Goal: Task Accomplishment & Management: Complete application form

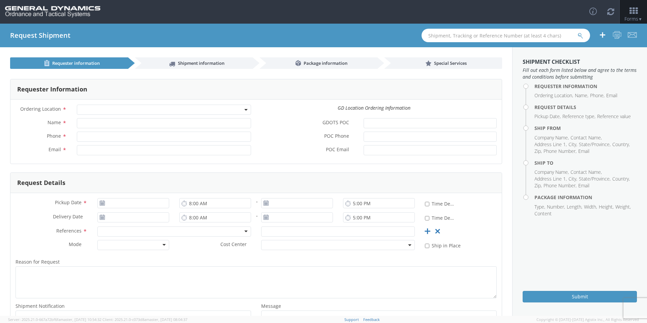
click at [237, 112] on span at bounding box center [164, 109] width 174 height 10
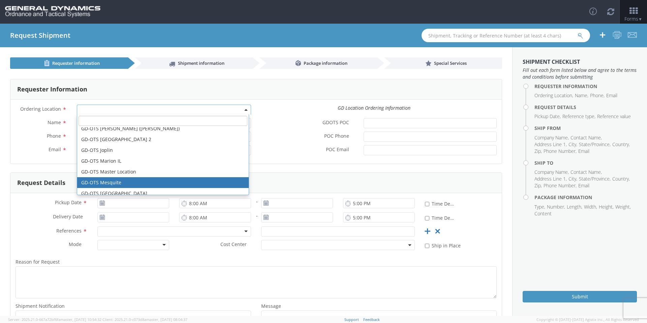
scroll to position [135, 0]
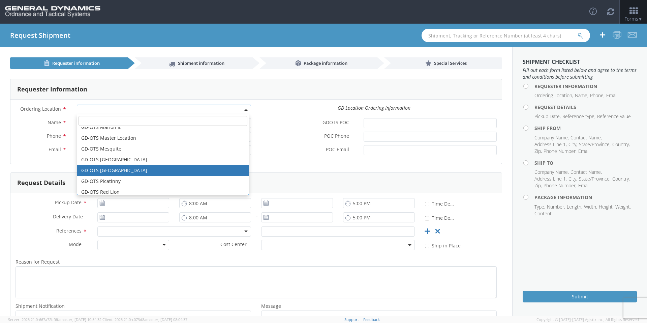
select select "311"
type input "[PERSON_NAME][EMAIL_ADDRESS][DOMAIN_NAME]"
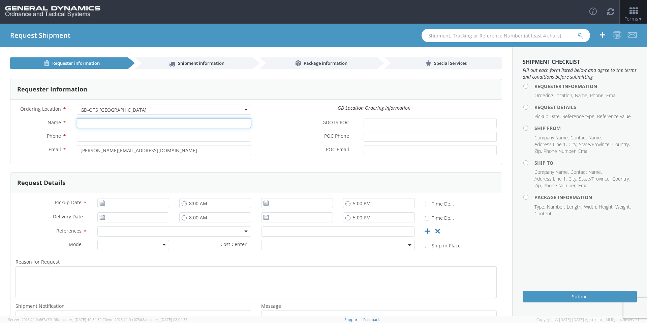
click at [98, 125] on input "Name *" at bounding box center [164, 123] width 174 height 10
type input "[PERSON_NAME]-Edge"
type input "[PHONE_NUMBER]"
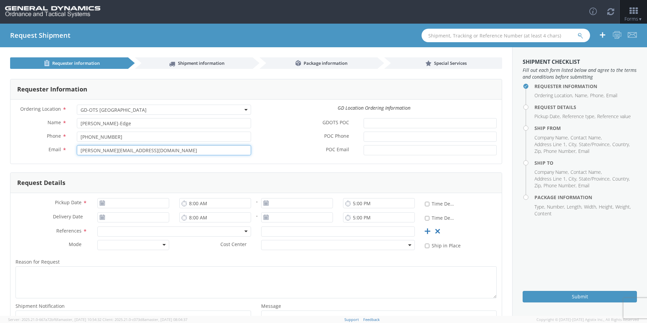
drag, startPoint x: 152, startPoint y: 152, endPoint x: 57, endPoint y: 144, distance: 95.1
click at [58, 144] on div "Name * [PERSON_NAME]-Edge Phone * [PHONE_NUMBER] Email * [PERSON_NAME][EMAIL_AD…" at bounding box center [133, 138] width 246 height 40
type input "[EMAIL_ADDRESS][PERSON_NAME][DOMAIN_NAME]"
click at [294, 152] on label "POC Email *" at bounding box center [307, 149] width 102 height 9
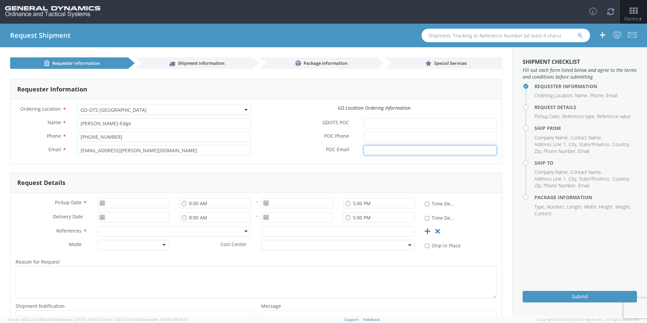
click at [364, 152] on input "POC Email *" at bounding box center [430, 150] width 133 height 10
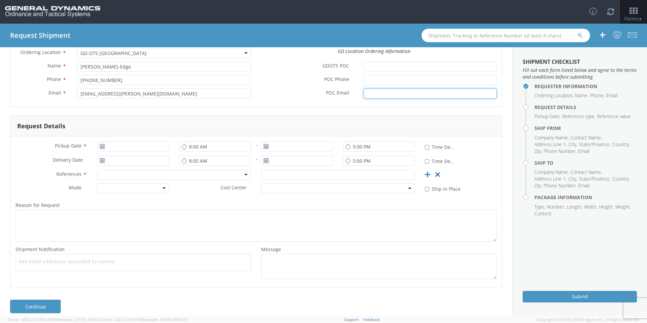
scroll to position [64, 0]
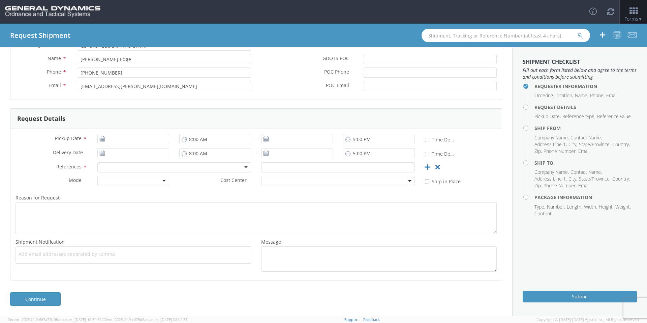
click at [101, 138] on icon at bounding box center [102, 138] width 6 height 5
click at [152, 140] on input "[DATE]" at bounding box center [133, 139] width 72 height 10
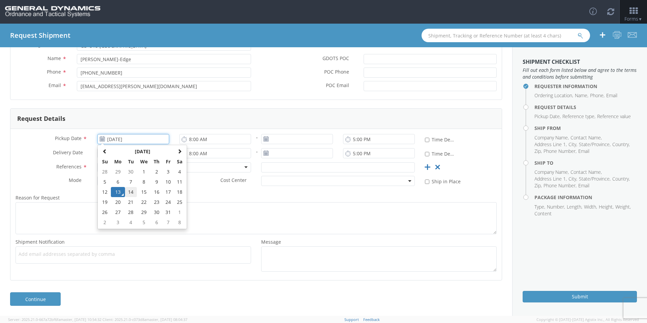
click at [131, 193] on td "14" at bounding box center [131, 192] width 12 height 10
type input "[DATE]"
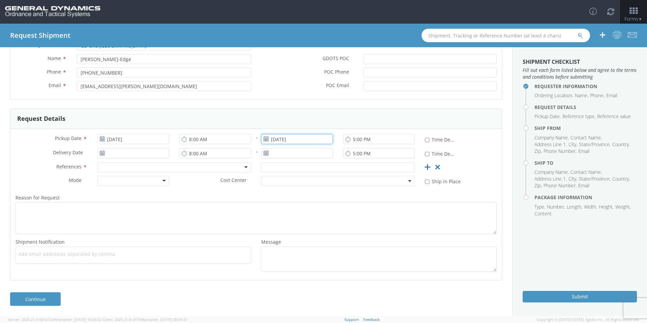
click at [293, 137] on input "[DATE]" at bounding box center [297, 139] width 72 height 10
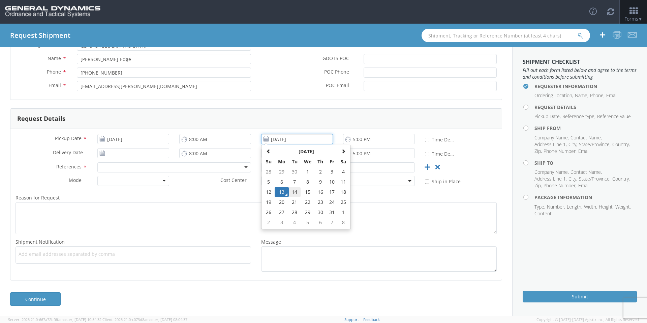
click at [294, 193] on td "14" at bounding box center [295, 192] width 12 height 10
type input "[DATE]"
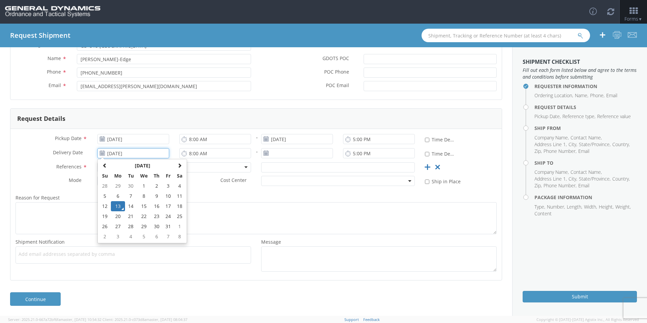
click at [146, 152] on input "[DATE]" at bounding box center [133, 153] width 72 height 10
click at [153, 209] on td "16" at bounding box center [157, 206] width 12 height 10
type input "[DATE]"
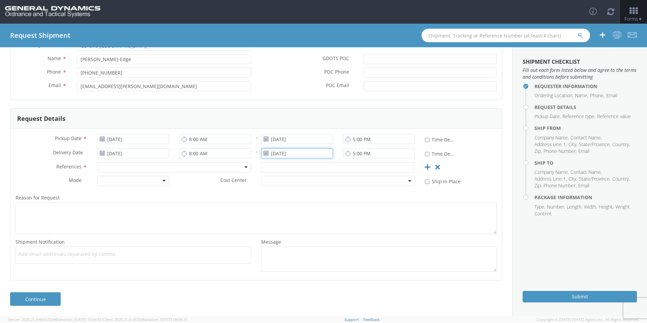
click at [293, 152] on input "[DATE]" at bounding box center [297, 153] width 72 height 10
click at [318, 207] on td "16" at bounding box center [320, 206] width 12 height 10
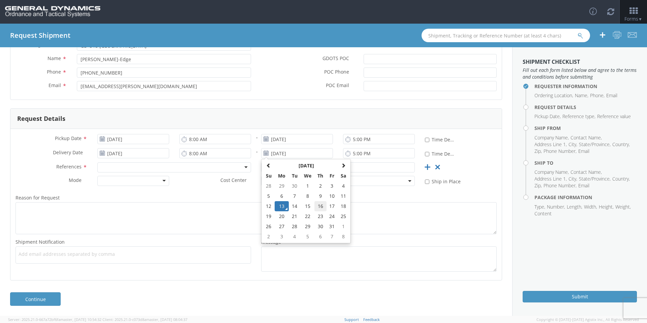
type input "[DATE]"
click at [165, 170] on div at bounding box center [174, 167] width 154 height 10
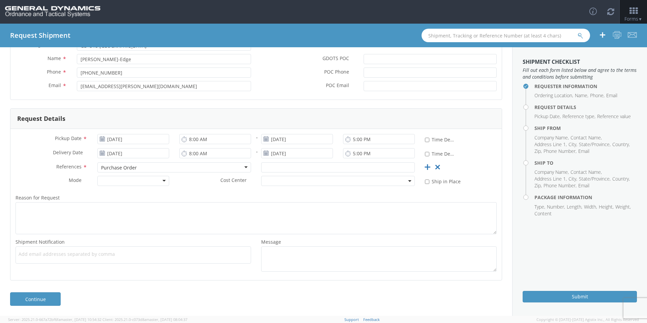
scroll to position [0, 0]
click at [288, 166] on input "text" at bounding box center [338, 167] width 154 height 10
type input "54639"
click at [161, 181] on div at bounding box center [133, 181] width 72 height 10
click at [157, 196] on label "Reason for Request *" at bounding box center [255, 197] width 491 height 9
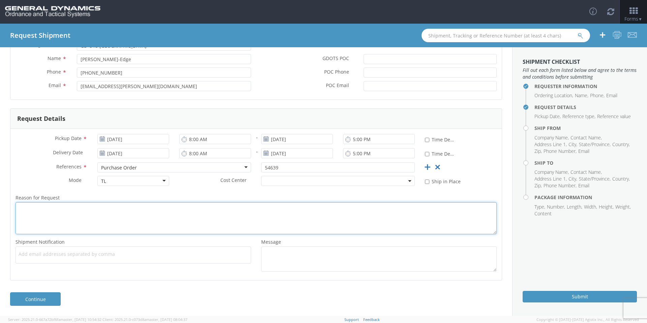
click at [157, 202] on textarea "Reason for Request *" at bounding box center [256, 218] width 481 height 32
click at [57, 257] on span "Add email addresses separated by comma" at bounding box center [134, 253] width 230 height 7
paste input "[PERSON_NAME][EMAIL_ADDRESS][DOMAIN_NAME]"
type input "[PERSON_NAME][EMAIL_ADDRESS][DOMAIN_NAME]"
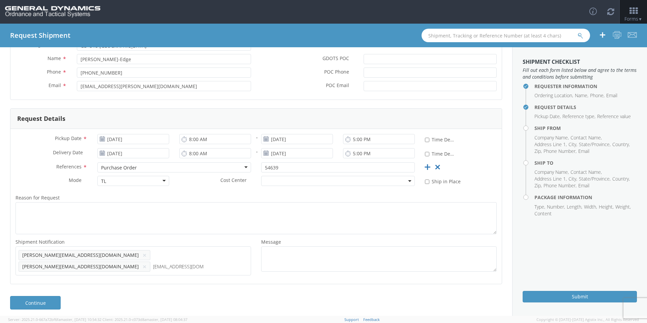
type input "[EMAIL_ADDRESS][DOMAIN_NAME]"
click at [52, 307] on link "Continue" at bounding box center [35, 313] width 51 height 13
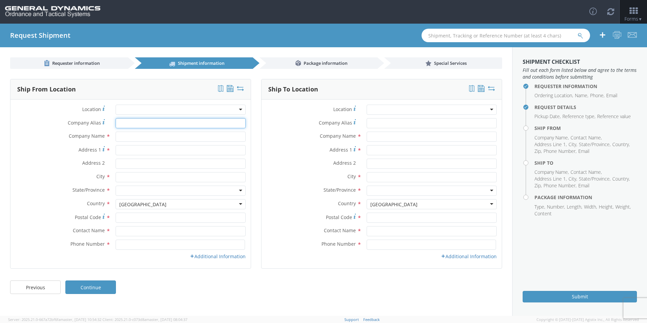
click at [136, 121] on input "Company Alias *" at bounding box center [181, 123] width 130 height 10
type input "[US_STATE] custom mold"
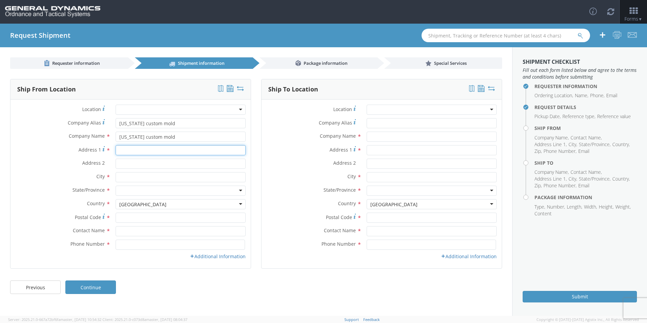
type input "[STREET_ADDRESS][PERSON_NAME]"
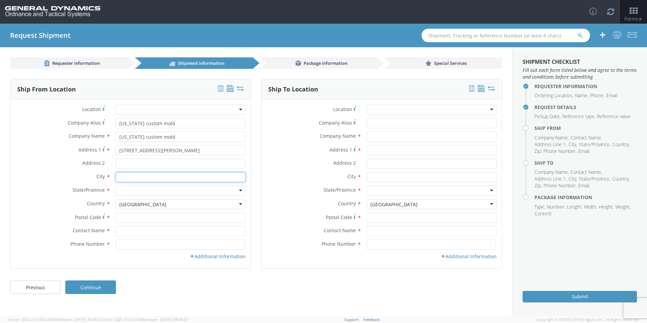
type input "[GEOGRAPHIC_DATA]"
type input "33556"
type input "[PERSON_NAME]"
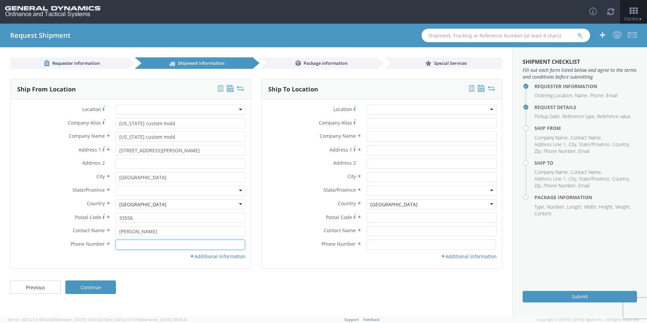
type input "8133435080"
click at [132, 166] on input "Address 2 *" at bounding box center [181, 163] width 130 height 10
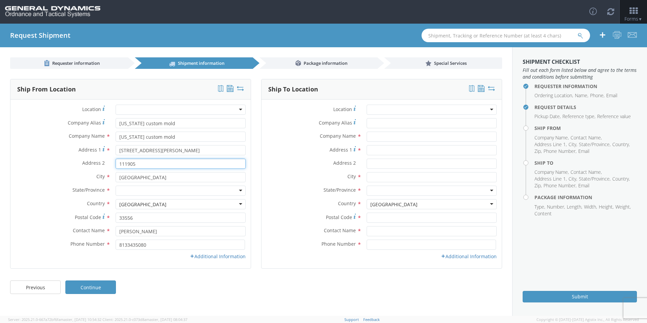
type input "111905"
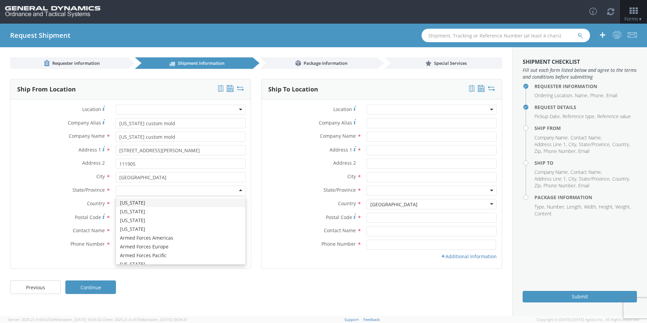
click at [130, 190] on div at bounding box center [181, 190] width 130 height 10
type input "f"
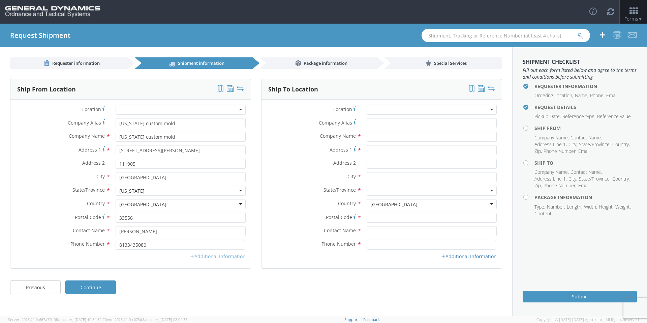
click at [195, 256] on link "Additional Information" at bounding box center [218, 256] width 56 height 6
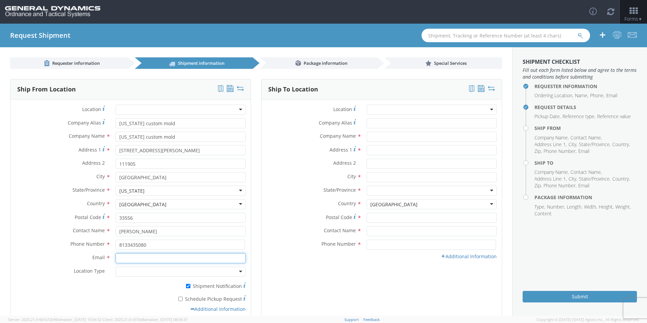
click at [182, 258] on input "Email *" at bounding box center [181, 258] width 130 height 10
type input "[EMAIL_ADDRESS][DOMAIN_NAME]"
click at [137, 268] on div at bounding box center [181, 271] width 130 height 10
click at [179, 299] on input "* Schedule Pickup Request" at bounding box center [180, 298] width 4 height 4
checkbox input "true"
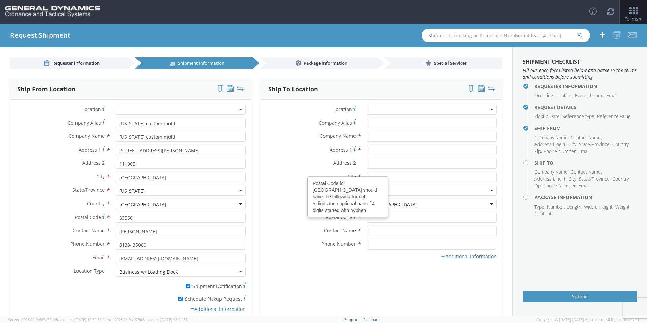
click at [405, 113] on div at bounding box center [432, 109] width 130 height 10
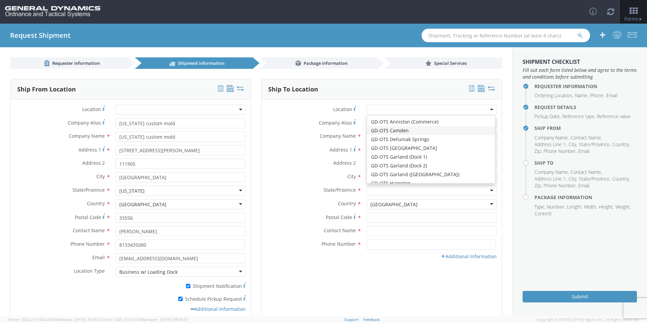
type input "General Dynamics - OTS"
type input "Highway 274"
type input "[GEOGRAPHIC_DATA]"
type input "71701"
type input "[PHONE_NUMBER]"
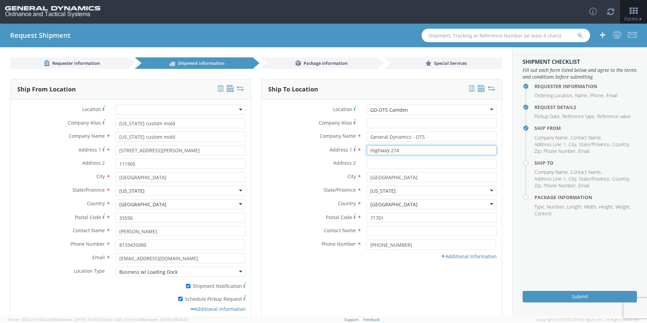
drag, startPoint x: 388, startPoint y: 150, endPoint x: 401, endPoint y: 150, distance: 13.5
click at [401, 150] on input "Highway 274" at bounding box center [432, 150] width 130 height 10
type input "Highway 2"
type input "Highway 203"
click at [293, 163] on label "Address 2 *" at bounding box center [312, 162] width 100 height 9
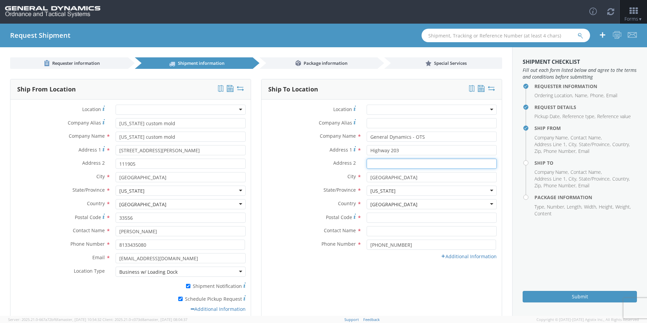
click at [367, 163] on input "Address 2 *" at bounding box center [432, 163] width 130 height 10
click at [376, 214] on input "Postal Code *" at bounding box center [432, 217] width 130 height 10
type input "71701"
click at [369, 232] on input "text" at bounding box center [432, 231] width 130 height 10
type input "[PERSON_NAME]-Edge"
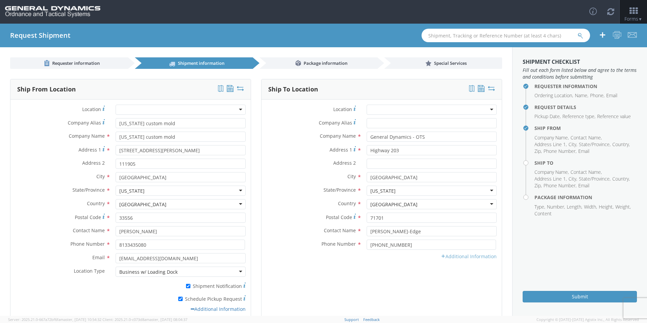
click at [475, 259] on link "Additional Information" at bounding box center [469, 256] width 56 height 6
click at [380, 261] on input "Email *" at bounding box center [432, 258] width 130 height 10
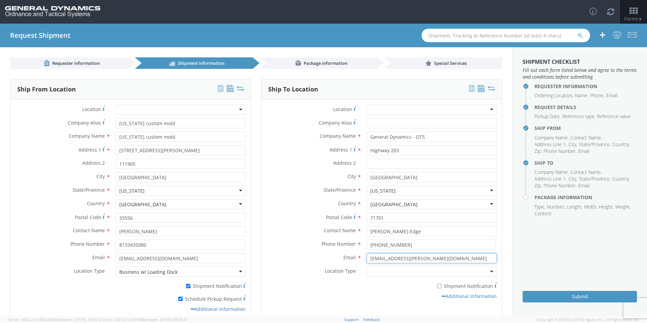
type input "[EMAIL_ADDRESS][PERSON_NAME][DOMAIN_NAME]"
click at [313, 260] on label "Email *" at bounding box center [312, 257] width 100 height 9
click at [367, 260] on input "[EMAIL_ADDRESS][PERSON_NAME][DOMAIN_NAME]" at bounding box center [432, 258] width 130 height 10
click at [378, 271] on div at bounding box center [432, 271] width 130 height 10
click at [323, 284] on div "* Shipment Notification" at bounding box center [382, 284] width 240 height 9
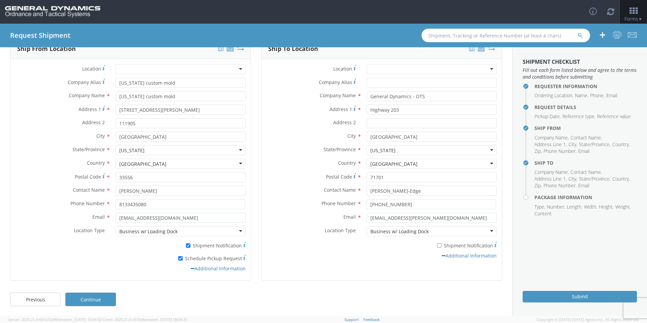
scroll to position [41, 0]
click at [107, 301] on link "Continue" at bounding box center [90, 298] width 51 height 13
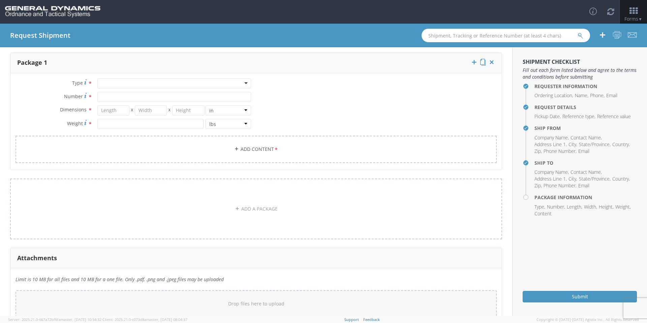
click at [148, 82] on div at bounding box center [174, 83] width 154 height 10
type input "p"
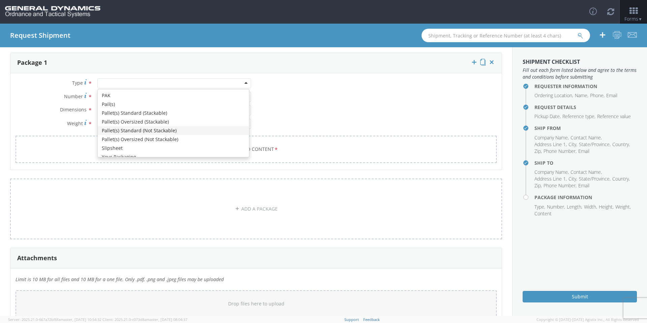
scroll to position [0, 0]
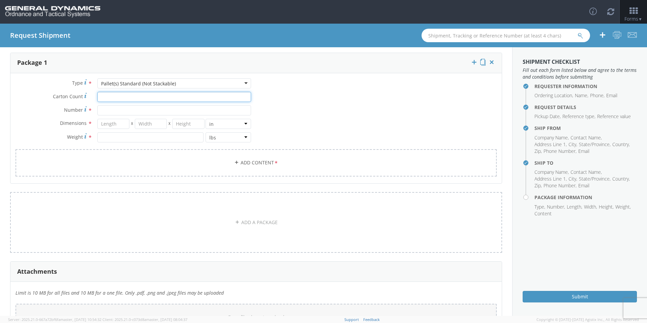
click at [125, 95] on input "Carton Count *" at bounding box center [174, 97] width 154 height 10
type input "30"
type input "39"
type input "35"
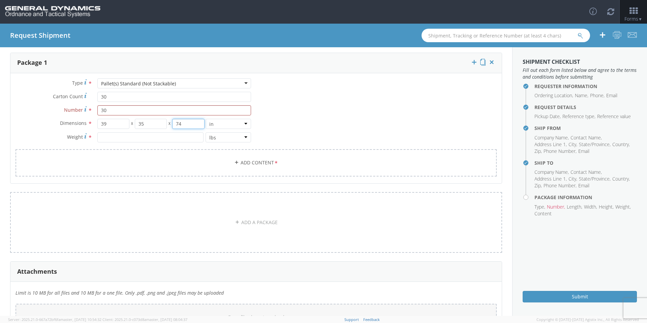
type input "74"
type input "6450"
click at [212, 170] on link "Add Content *" at bounding box center [256, 162] width 481 height 27
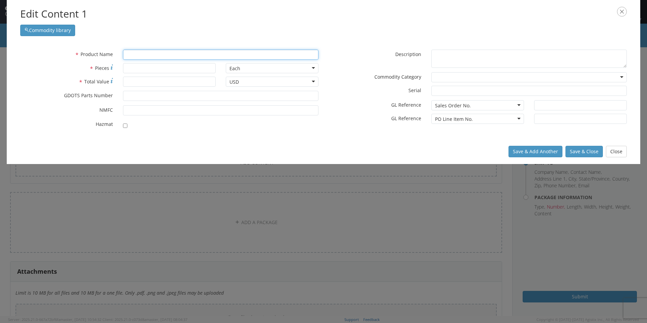
click at [153, 53] on input "text" at bounding box center [221, 55] width 196 height 10
type input "Sleeve"
type input "Sleeve & STRAP ASSEMBLY, M1002"
type input "Sleeve Extraction M232"
type input "1800"
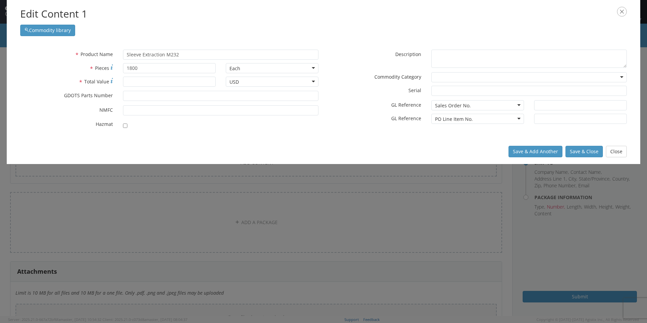
scroll to position [60, 0]
type input "15000.00"
type input "12960856"
click at [211, 122] on div at bounding box center [221, 123] width 196 height 9
click at [588, 150] on button "Save & Close" at bounding box center [584, 151] width 37 height 11
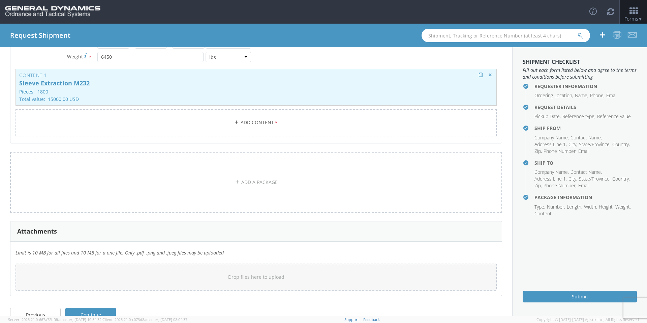
scroll to position [137, 0]
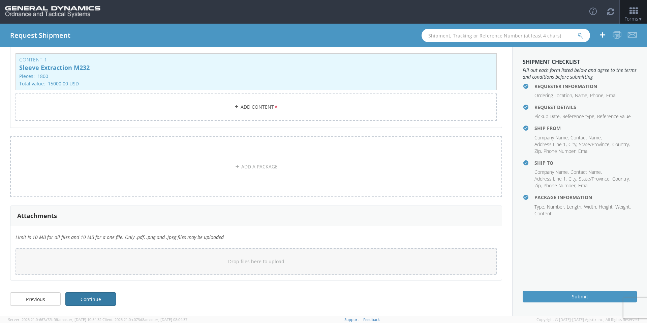
click at [101, 299] on link "Continue" at bounding box center [90, 298] width 51 height 13
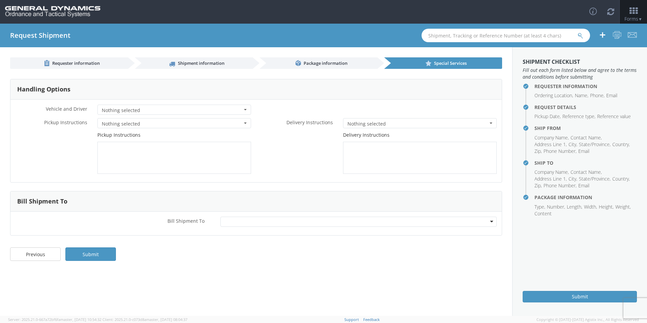
scroll to position [0, 0]
click at [491, 221] on div at bounding box center [358, 221] width 277 height 10
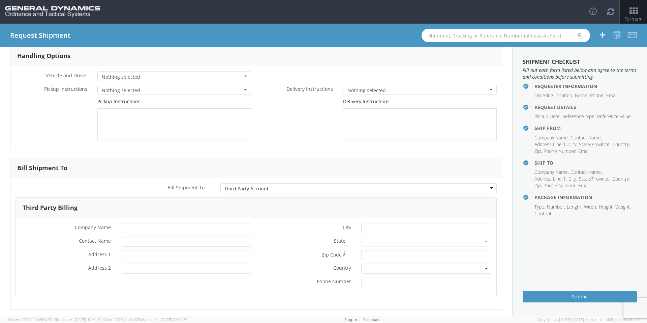
scroll to position [63, 0]
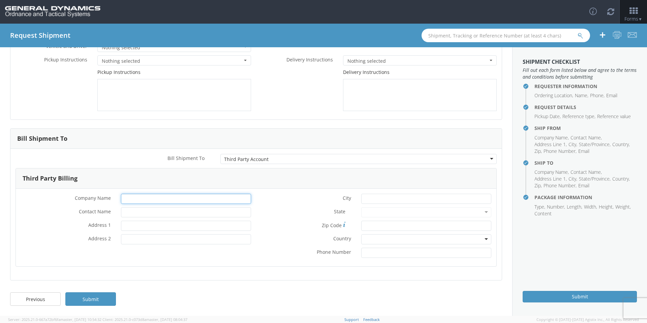
click at [127, 199] on input "* Company Name" at bounding box center [186, 198] width 130 height 10
type input "General Dynamics _ OTS"
click at [290, 200] on label "* City" at bounding box center [306, 197] width 100 height 8
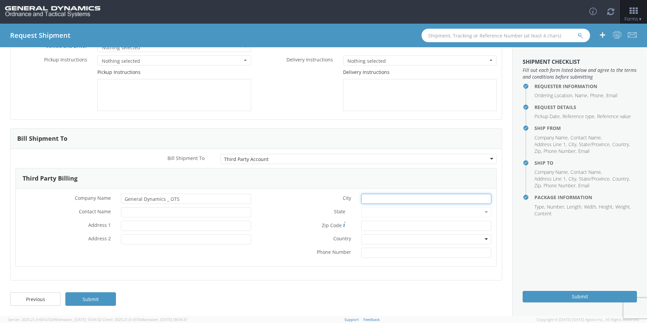
click at [361, 200] on input "* City" at bounding box center [426, 198] width 130 height 10
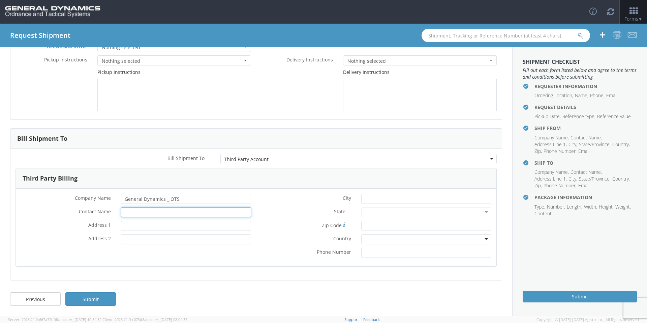
click at [168, 210] on input "* Contact Name" at bounding box center [186, 212] width 130 height 10
type input "[PERSON_NAME]-Edge"
type input "PO Box 1356"
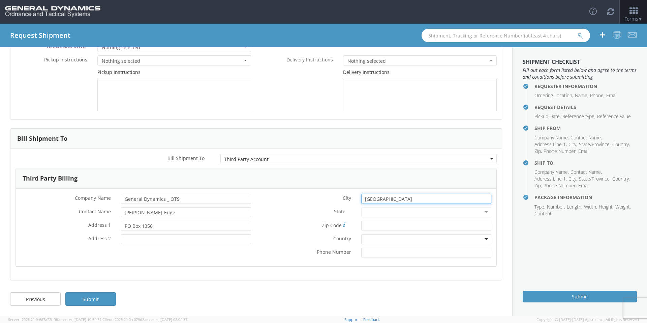
type input "[GEOGRAPHIC_DATA]"
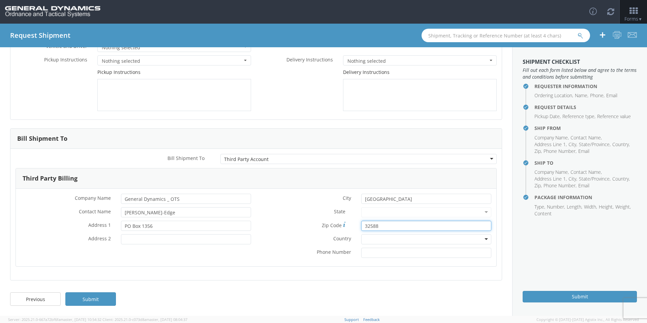
type input "32588"
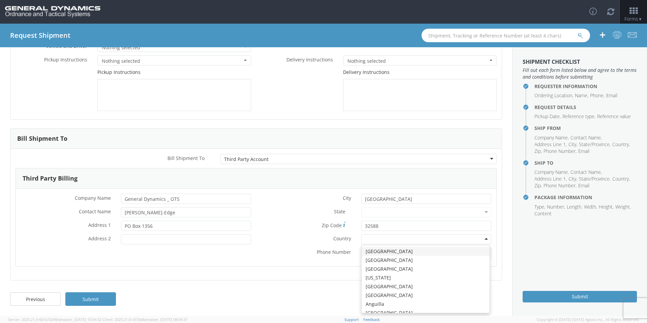
type input "u"
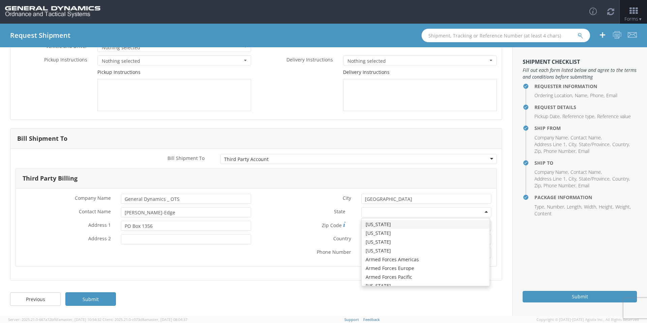
type input "f"
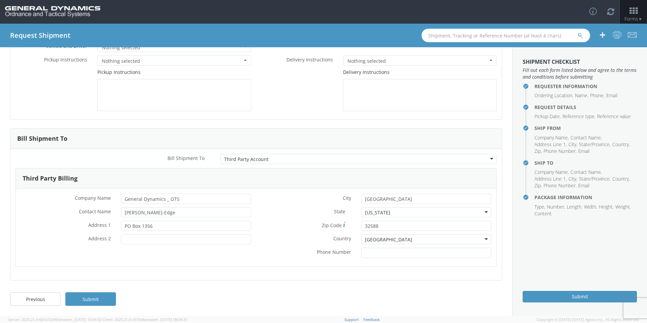
click at [254, 301] on div "Previous Submit" at bounding box center [256, 302] width 512 height 27
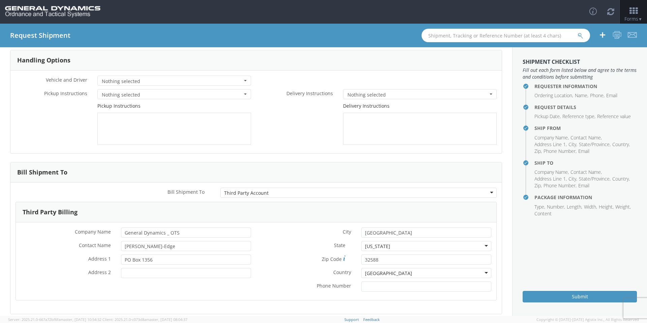
click at [551, 112] on li "Request Details Pickup Date Reference type Reference value" at bounding box center [586, 113] width 102 height 18
click at [551, 109] on h4 "Request Details" at bounding box center [586, 106] width 102 height 5
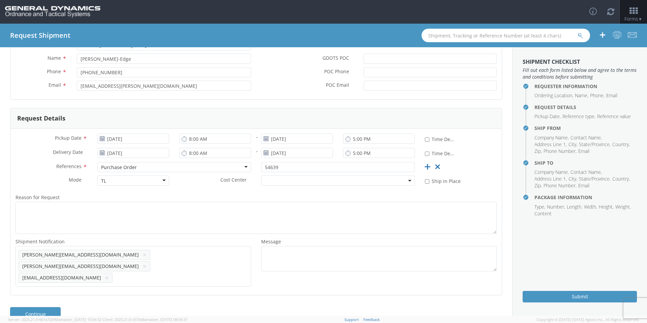
scroll to position [68, 0]
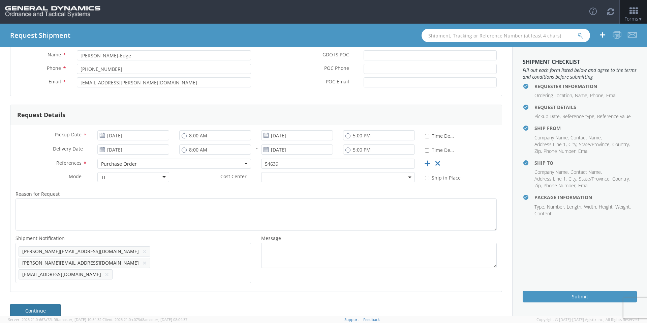
click at [55, 303] on link "Continue" at bounding box center [35, 309] width 51 height 13
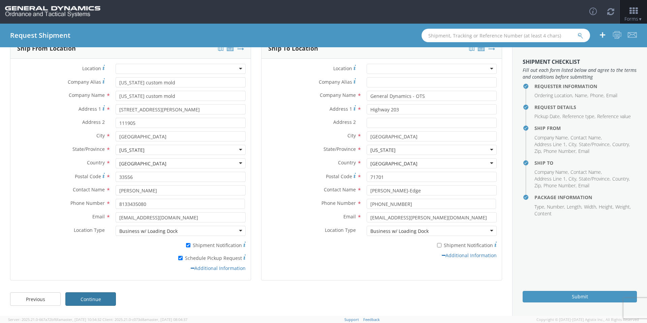
click at [97, 303] on link "Continue" at bounding box center [90, 298] width 51 height 13
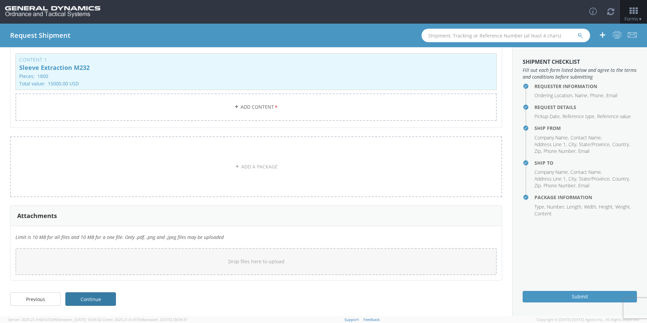
click at [87, 296] on link "Continue" at bounding box center [90, 298] width 51 height 13
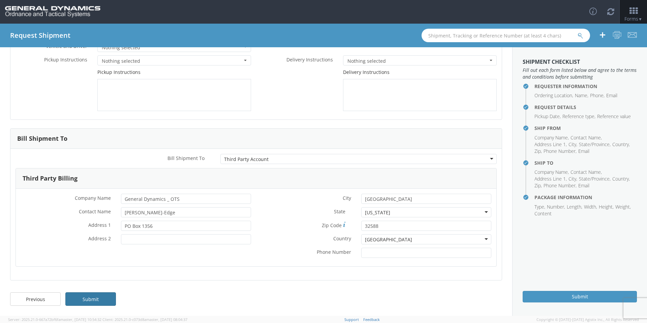
click at [79, 301] on link "Submit" at bounding box center [90, 298] width 51 height 13
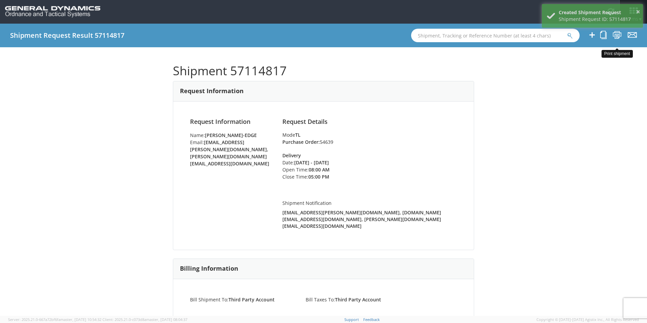
click at [620, 34] on icon at bounding box center [617, 35] width 9 height 8
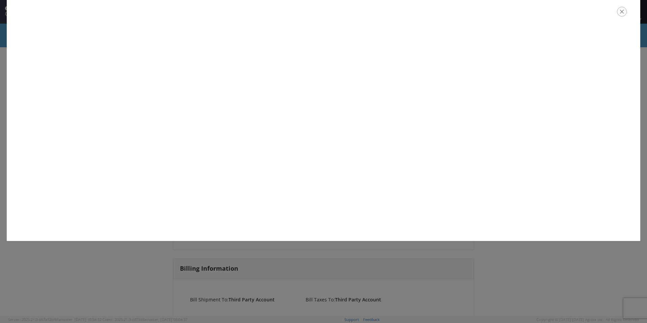
click at [622, 11] on icon "button" at bounding box center [622, 12] width 10 height 10
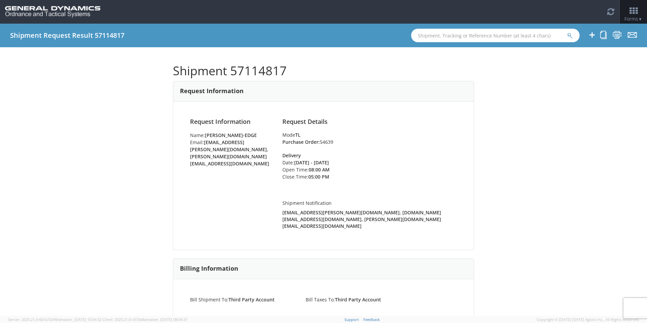
click at [510, 107] on div "Shipment 57114817 Request Information Request Information Name: [PERSON_NAME]-E…" at bounding box center [323, 181] width 647 height 268
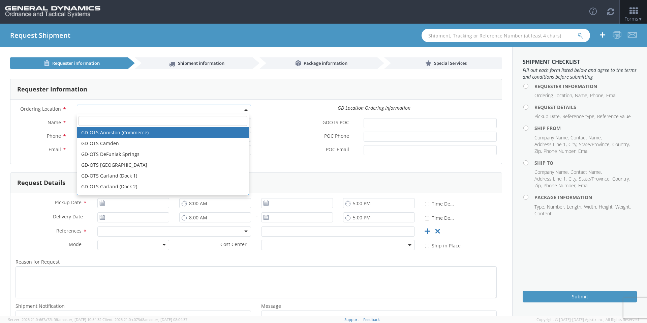
click at [233, 108] on span at bounding box center [164, 109] width 174 height 10
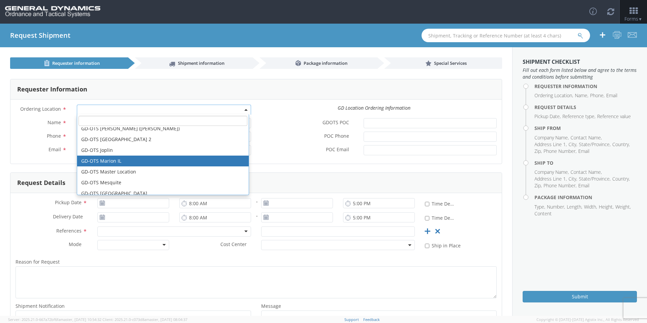
scroll to position [135, 0]
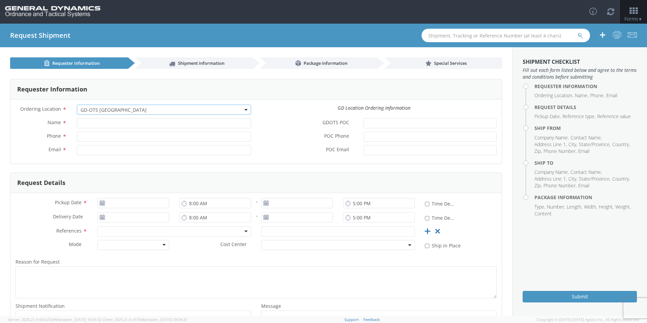
select select "311"
type input "[PERSON_NAME][EMAIL_ADDRESS][DOMAIN_NAME]"
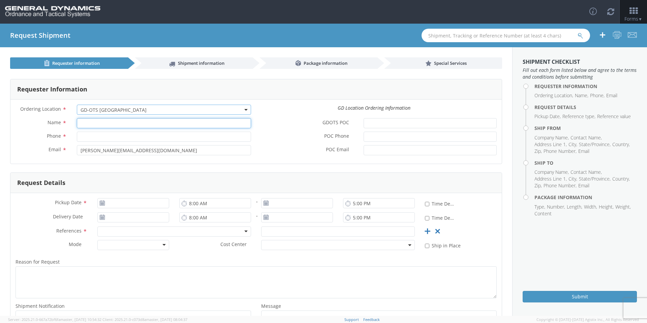
click at [122, 124] on input "Name *" at bounding box center [164, 123] width 174 height 10
type input "[PERSON_NAME]-Edge"
click at [118, 139] on input "850-897" at bounding box center [164, 136] width 174 height 10
type input "[PHONE_NUMBER]"
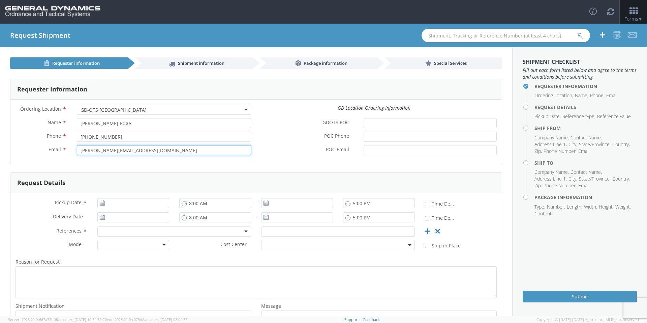
drag, startPoint x: 144, startPoint y: 150, endPoint x: 63, endPoint y: 150, distance: 80.9
click at [63, 150] on div "Email * marie.monarch@gd-ots.com" at bounding box center [133, 150] width 246 height 10
type input "[EMAIL_ADDRESS][PERSON_NAME][DOMAIN_NAME]"
click at [129, 202] on input "Pickup Date *" at bounding box center [133, 203] width 72 height 10
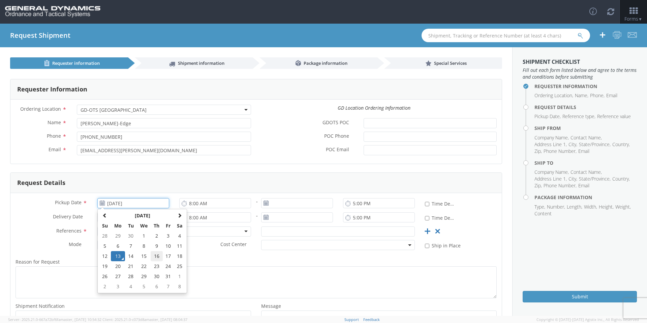
click at [158, 258] on td "16" at bounding box center [157, 256] width 12 height 10
type input "[DATE]"
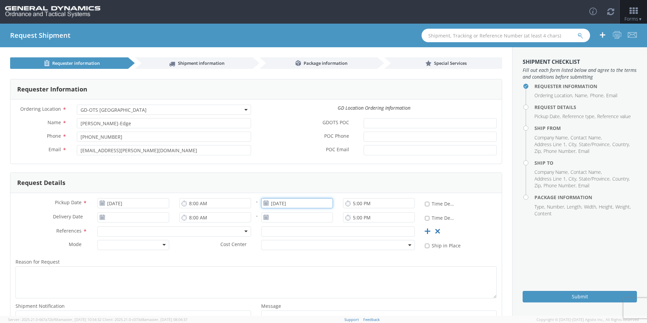
click at [293, 204] on input "[DATE]" at bounding box center [297, 203] width 72 height 10
click at [320, 258] on td "16" at bounding box center [320, 256] width 12 height 10
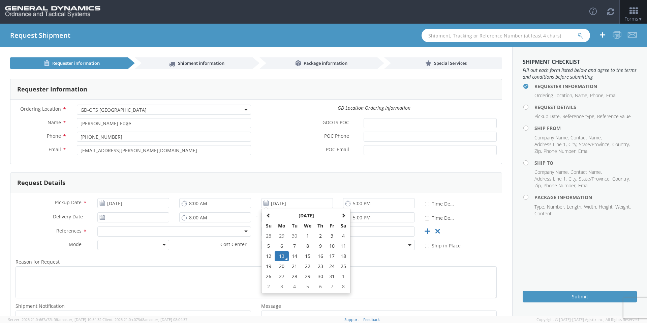
type input "[DATE]"
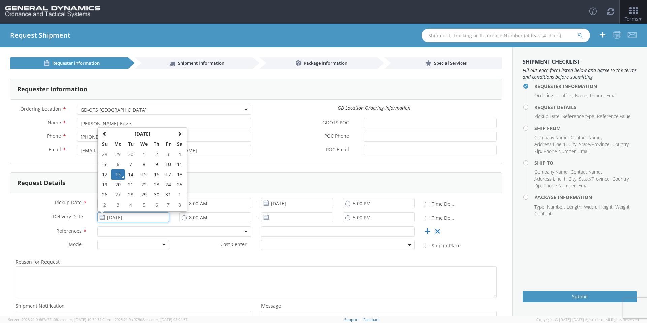
click at [160, 217] on input "[DATE]" at bounding box center [133, 217] width 72 height 10
click at [117, 181] on td "20" at bounding box center [118, 184] width 14 height 10
type input "10/20/2025"
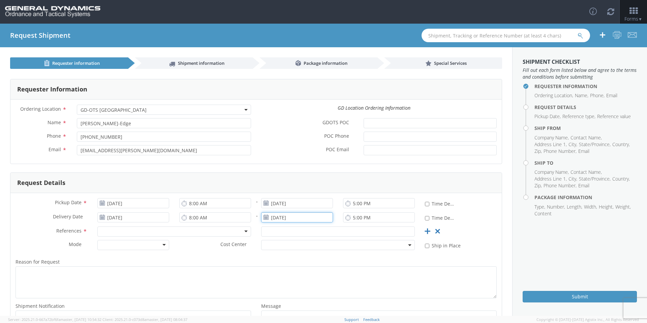
click at [308, 217] on input "[DATE]" at bounding box center [297, 217] width 72 height 10
click at [276, 187] on td "20" at bounding box center [282, 184] width 14 height 10
type input "10/20/2025"
click at [138, 232] on div at bounding box center [174, 231] width 154 height 10
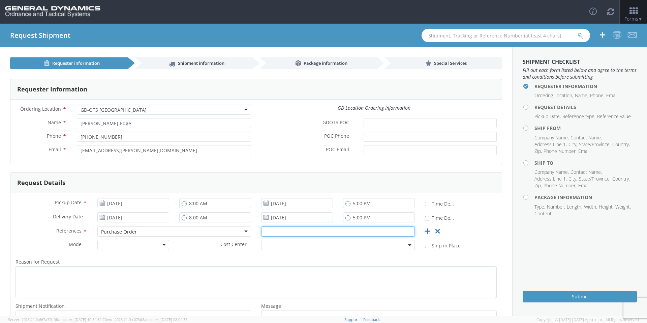
click at [281, 232] on input "text" at bounding box center [338, 231] width 154 height 10
type input "54639"
click at [149, 242] on div at bounding box center [133, 245] width 72 height 10
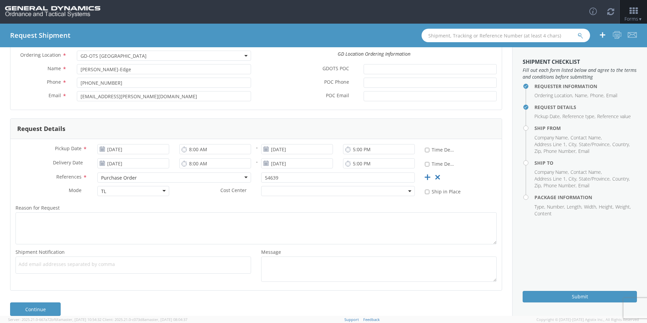
scroll to position [64, 0]
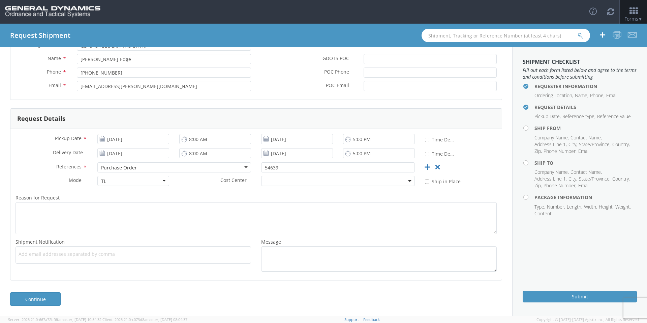
click at [47, 254] on span "Add email addresses separated by comma" at bounding box center [134, 253] width 230 height 7
paste input "[PERSON_NAME][EMAIL_ADDRESS][DOMAIN_NAME]"
type input "[PERSON_NAME][EMAIL_ADDRESS][DOMAIN_NAME]"
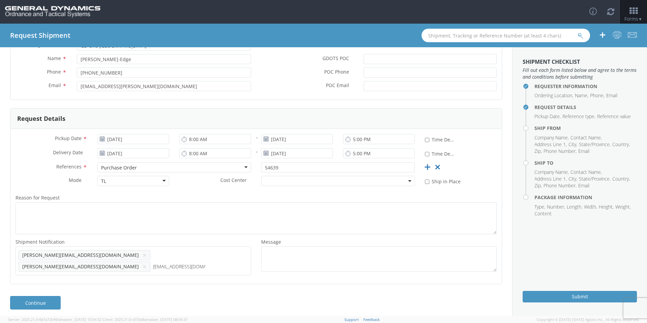
type input "[EMAIL_ADDRESS][DOMAIN_NAME]"
click at [54, 307] on link "Continue" at bounding box center [35, 313] width 51 height 13
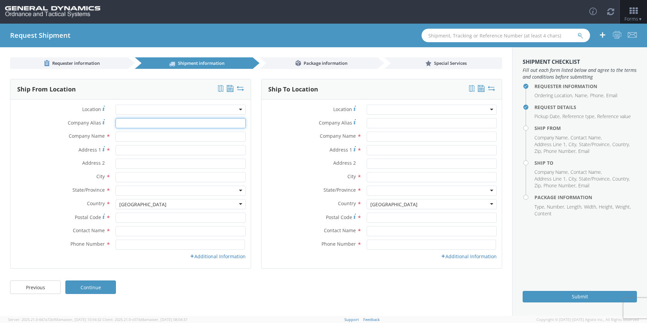
click at [137, 122] on input "Company Alias *" at bounding box center [181, 123] width 130 height 10
type input "[US_STATE] custom mold"
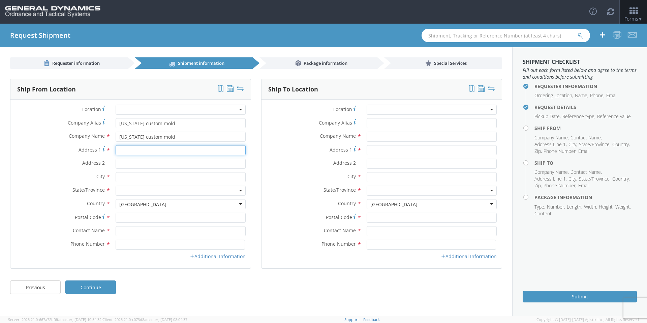
type input "[STREET_ADDRESS][PERSON_NAME]"
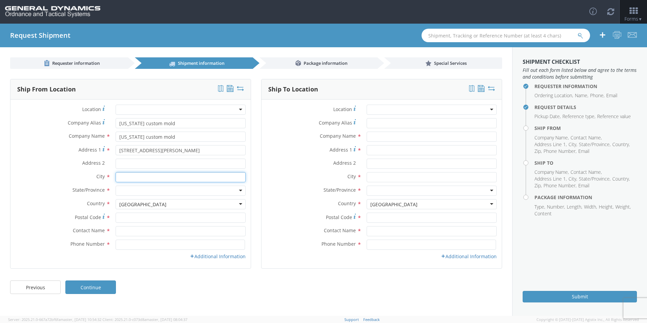
type input "[GEOGRAPHIC_DATA]"
type input "33556"
type input "[PERSON_NAME]"
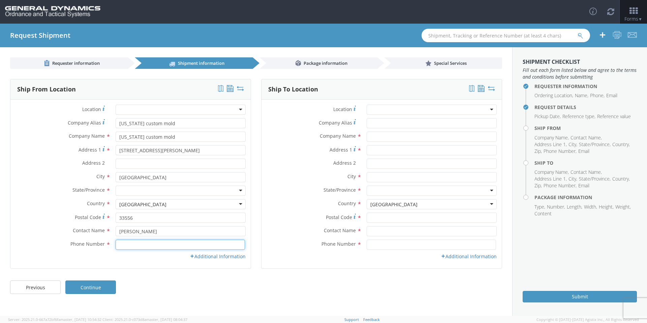
type input "8133435080"
click at [138, 162] on input "Address 2 *" at bounding box center [181, 163] width 130 height 10
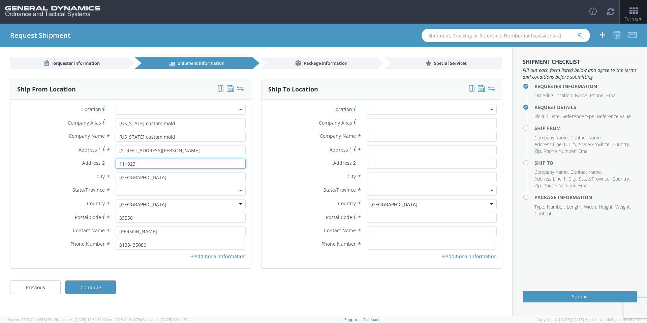
type input "111923"
click at [144, 190] on div at bounding box center [181, 190] width 130 height 10
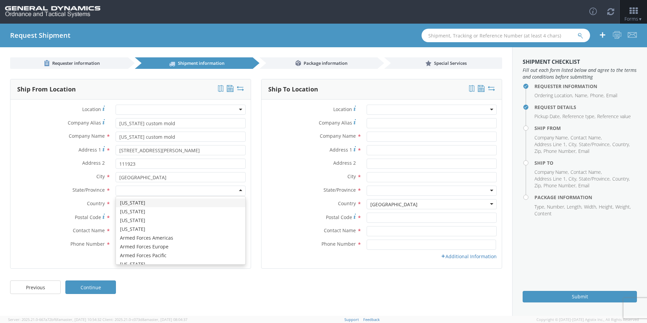
type input "f"
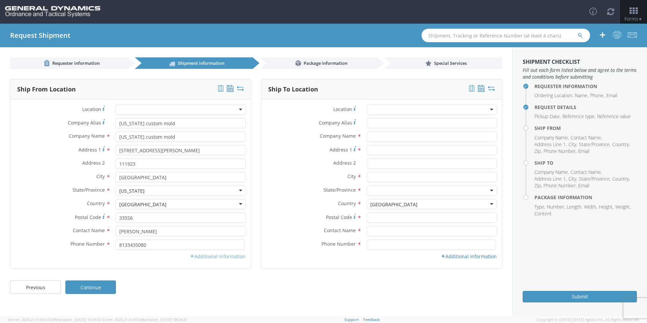
click at [209, 259] on link "Additional Information" at bounding box center [218, 256] width 56 height 6
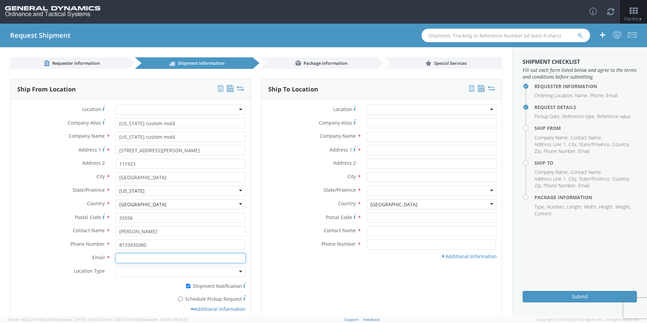
click at [136, 258] on input "Email *" at bounding box center [181, 258] width 130 height 10
type input "[EMAIL_ADDRESS][DOMAIN_NAME]"
click at [182, 297] on input "* Schedule Pickup Request" at bounding box center [180, 298] width 4 height 4
checkbox input "true"
click at [397, 110] on div at bounding box center [432, 109] width 130 height 10
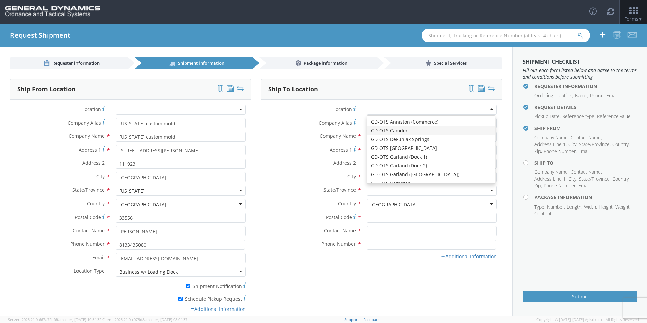
type input "General Dynamics - OTS"
type input "Highway 274"
type input "[GEOGRAPHIC_DATA]"
type input "71701"
type input "[PHONE_NUMBER]"
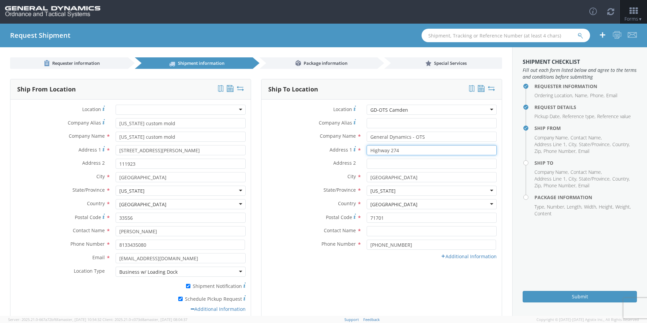
drag, startPoint x: 387, startPoint y: 149, endPoint x: 402, endPoint y: 149, distance: 15.2
click at [402, 149] on input "Highway 274" at bounding box center [432, 150] width 130 height 10
type input "Highway 2"
type input "Highway 203"
click at [293, 171] on div "Address 2 *" at bounding box center [382, 164] width 240 height 13
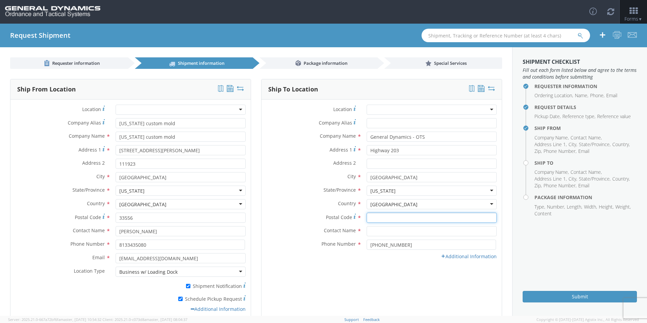
drag, startPoint x: 376, startPoint y: 217, endPoint x: 376, endPoint y: 221, distance: 4.0
click at [376, 217] on input "Postal Code *" at bounding box center [432, 217] width 130 height 10
type input "71701"
click at [376, 233] on input "text" at bounding box center [432, 231] width 130 height 10
type input "ginji welch-edge"
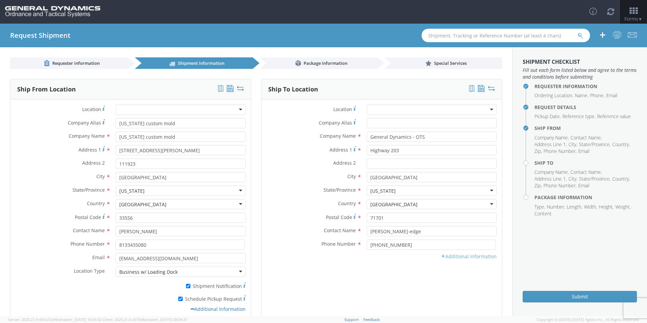
click at [453, 254] on link "Additional Information" at bounding box center [469, 256] width 56 height 6
click at [368, 257] on input "Email *" at bounding box center [432, 258] width 130 height 10
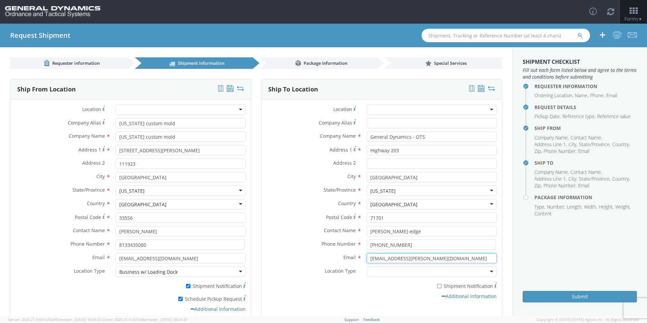
type input "[EMAIL_ADDRESS][PERSON_NAME][DOMAIN_NAME]"
click at [331, 265] on div "Email * ginji.welch-edge@gd-ots.com" at bounding box center [382, 259] width 240 height 13
click at [375, 268] on div at bounding box center [432, 271] width 130 height 10
click at [357, 287] on div "* Shipment Notification" at bounding box center [382, 284] width 240 height 9
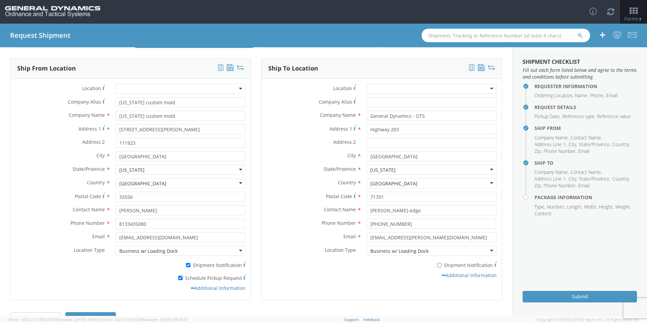
scroll to position [41, 0]
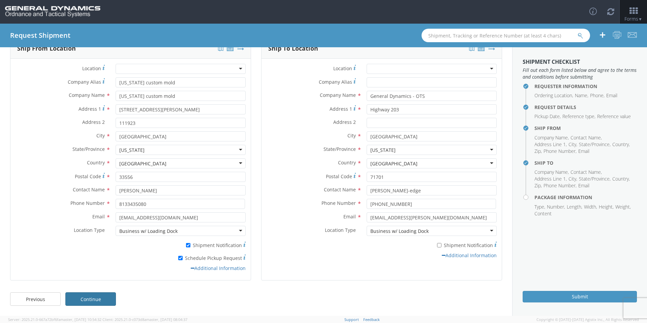
click at [94, 297] on link "Continue" at bounding box center [90, 298] width 51 height 13
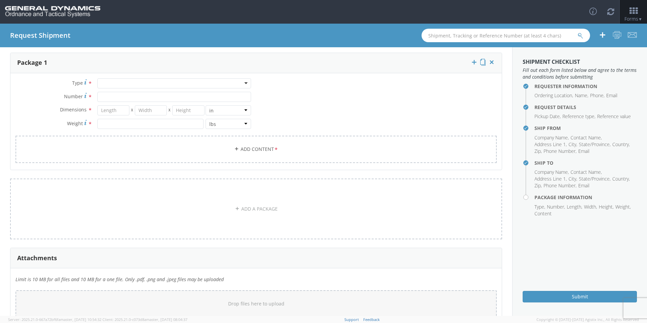
click at [121, 84] on div at bounding box center [174, 83] width 154 height 10
type input "p"
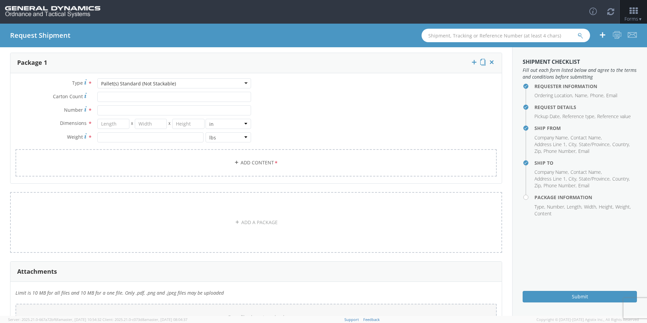
scroll to position [0, 0]
click at [120, 98] on input "Carton Count *" at bounding box center [174, 97] width 154 height 10
type input "30"
type input "39"
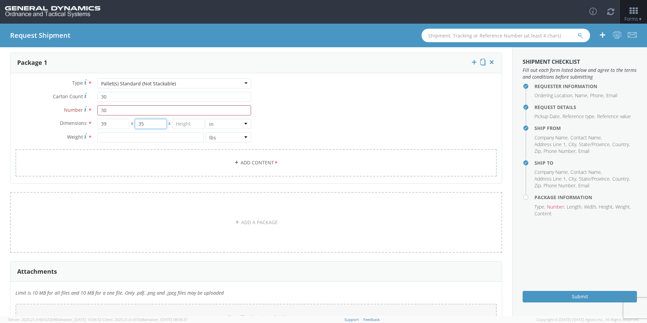
type input "35"
type input "74"
type input "6450"
click at [184, 162] on link "Add Content *" at bounding box center [256, 162] width 481 height 27
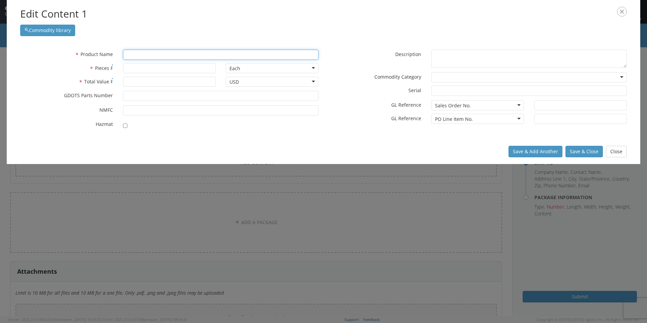
click at [145, 51] on input "text" at bounding box center [221, 55] width 196 height 10
type input "SeaL & WIRE, PRONG LOCK"
type input "S"
type input "SlUG BODY ASSY"
type input "Sl"
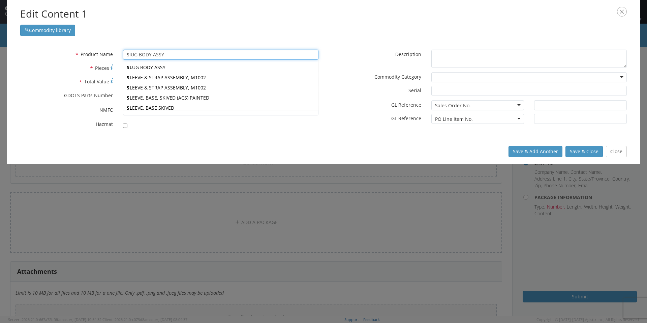
type input "SleEVE & STRAP ASSEMBLY, M1002"
type input "Slee"
type input "SleevE & STRAP ASSEMBLY, M1002"
type input "Sleev"
type input "Sleeve & STRAP ASSEMBLY, M1002"
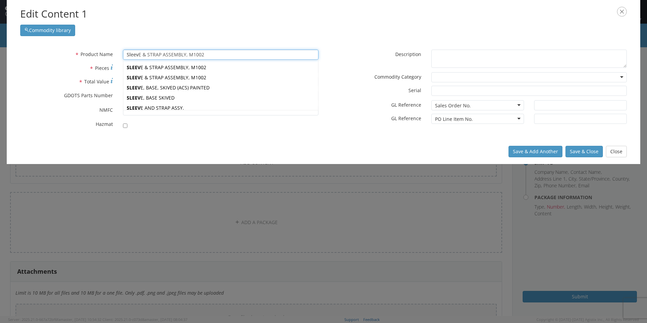
type input "Sleeve"
type input "Sleeve & STRAP ASSEMBLY, M1002"
type input "Sleeve"
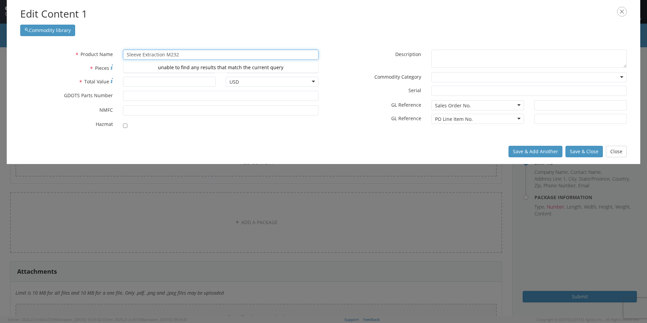
type input "Sleeve Extraction M232"
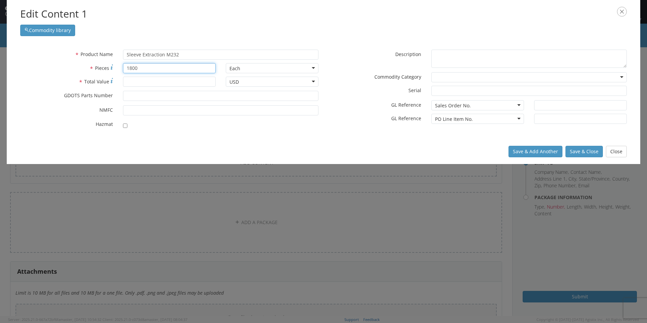
type input "1800"
type input "15000.00"
type input "12960856"
click at [277, 145] on div "Save & Add Another Save & Close Close" at bounding box center [324, 151] width 634 height 25
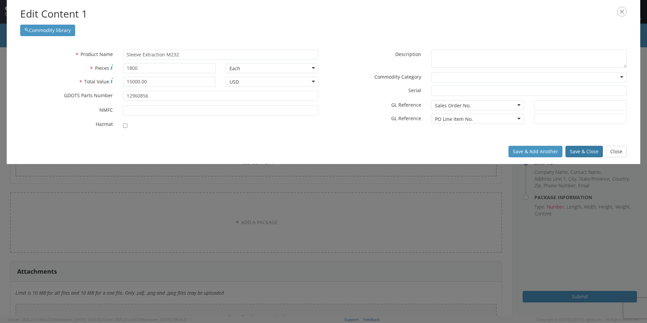
click at [574, 150] on button "Save & Close" at bounding box center [584, 151] width 37 height 11
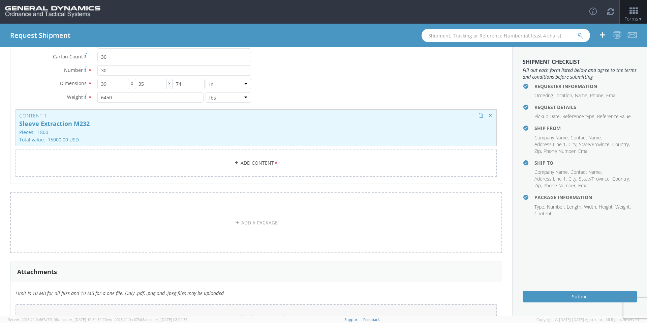
scroll to position [137, 0]
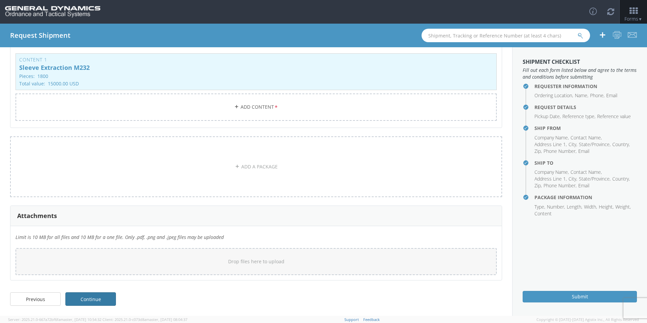
click at [102, 298] on link "Continue" at bounding box center [90, 298] width 51 height 13
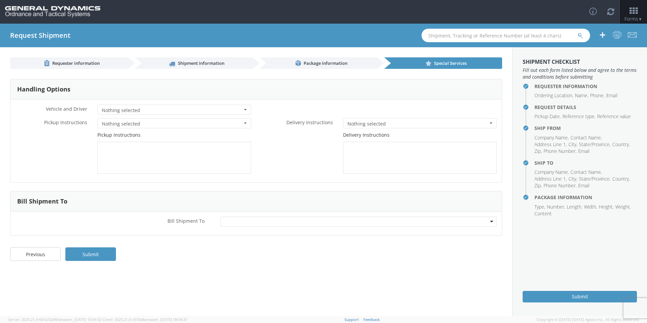
scroll to position [0, 0]
click at [237, 221] on div at bounding box center [358, 221] width 277 height 10
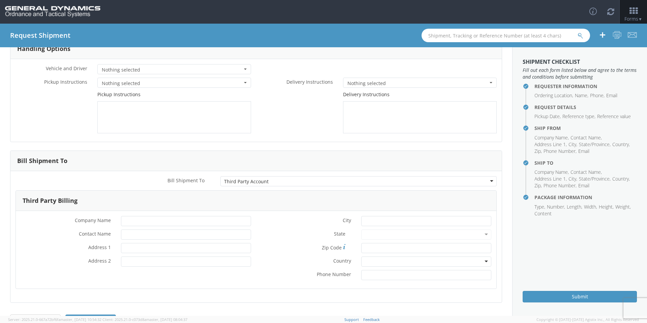
scroll to position [63, 0]
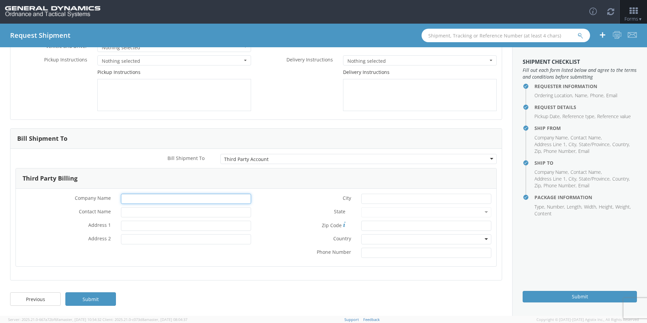
click at [144, 195] on input "* Company Name" at bounding box center [186, 198] width 130 height 10
type input "General Dynamics OTS"
type input "Ginji Welch-Wdge"
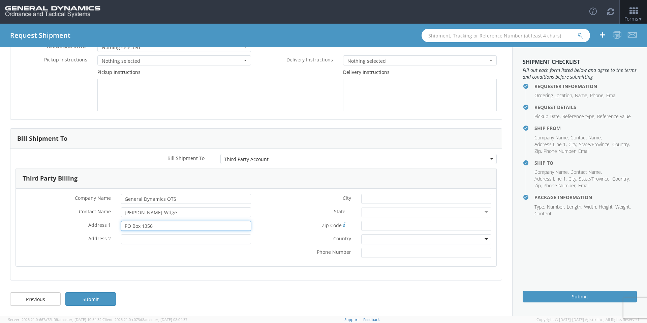
type input "PO Box 1356"
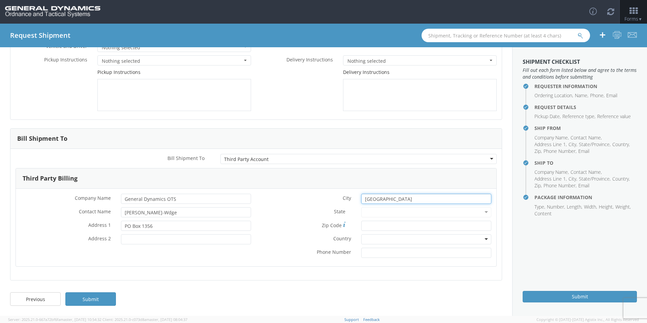
type input "[GEOGRAPHIC_DATA]"
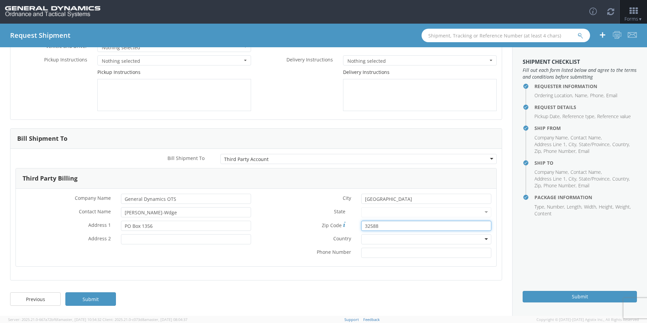
type input "32588"
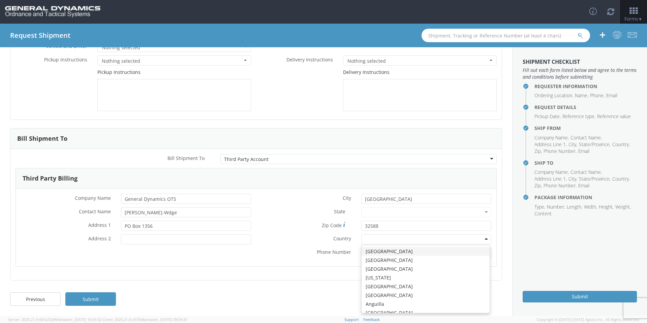
type input "u"
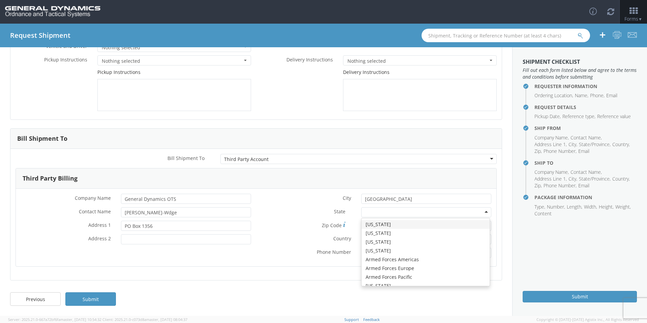
type input "f"
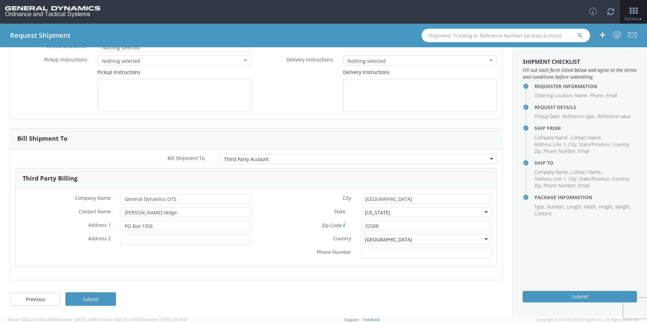
click at [274, 237] on label "* Country" at bounding box center [306, 238] width 100 height 8
click at [269, 260] on div "* City Niceville State * Florida Florida Alabama Alaska Arizona Arkansas Armed …" at bounding box center [376, 226] width 240 height 67
click at [173, 303] on div "Previous Submit" at bounding box center [256, 302] width 512 height 27
click at [106, 298] on link "Submit" at bounding box center [90, 298] width 51 height 13
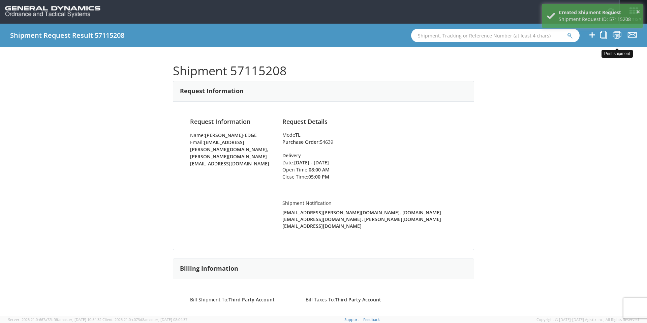
click at [619, 35] on icon at bounding box center [617, 35] width 9 height 8
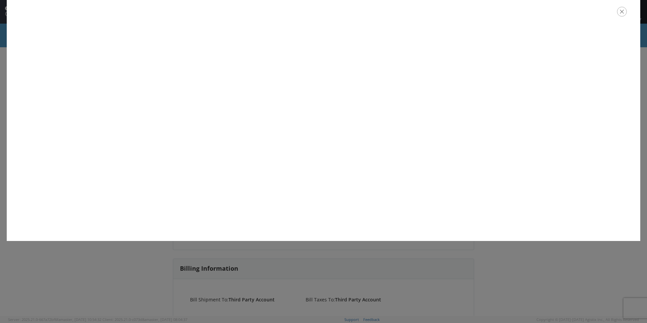
click at [622, 11] on icon "button" at bounding box center [622, 12] width 10 height 10
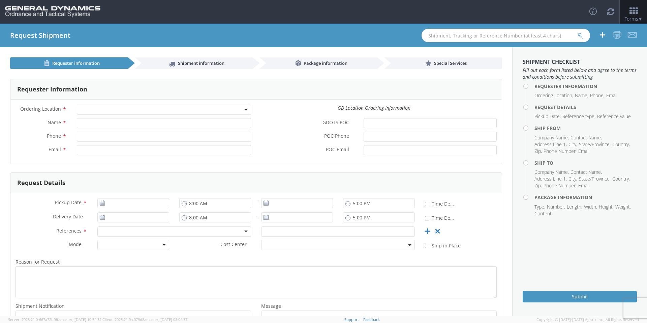
click at [106, 108] on span at bounding box center [164, 109] width 174 height 10
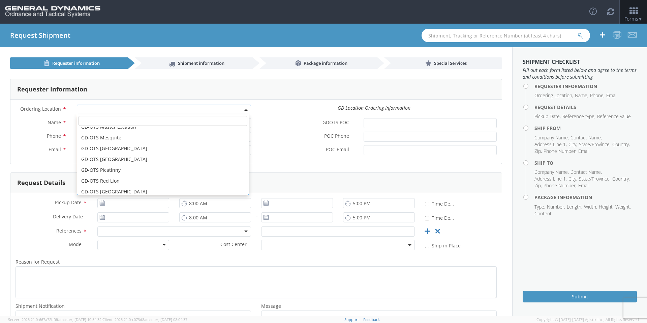
scroll to position [135, 0]
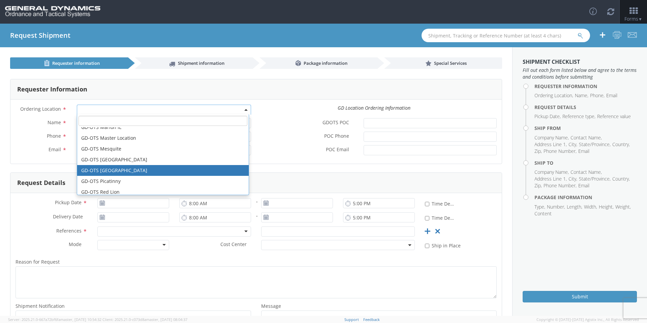
select select "311"
type input "[PERSON_NAME][EMAIL_ADDRESS][DOMAIN_NAME]"
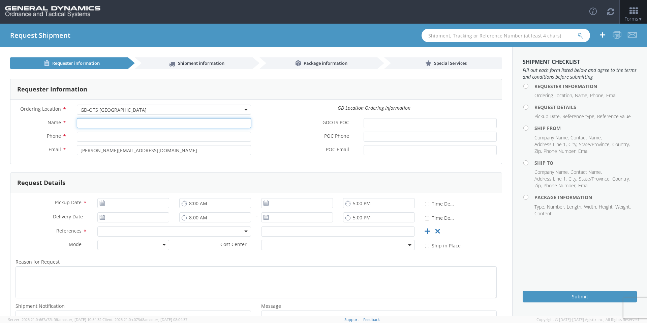
click at [108, 125] on input "Name *" at bounding box center [164, 123] width 174 height 10
type input "[PERSON_NAME]-Edge"
type input "85-897-8321"
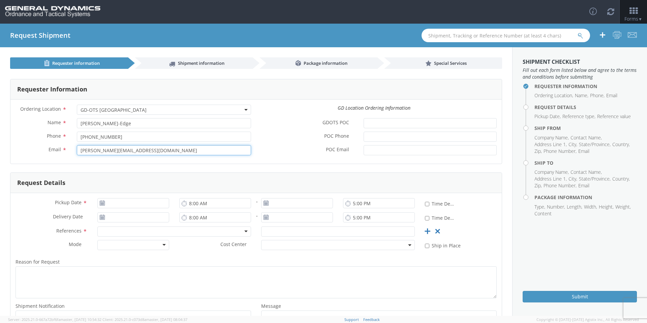
drag, startPoint x: 152, startPoint y: 152, endPoint x: 55, endPoint y: 150, distance: 97.4
click at [55, 150] on div "Email * marie.monarch@gd-ots.com" at bounding box center [133, 150] width 246 height 10
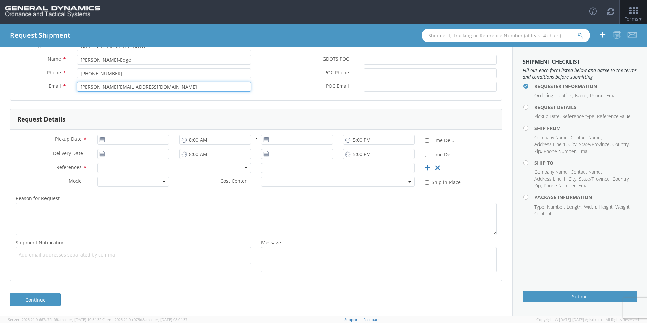
scroll to position [64, 0]
type input "[EMAIL_ADDRESS][PERSON_NAME][DOMAIN_NAME]"
click at [282, 103] on form "Requester Information Ordering Location * GD-OTS Anniston (Commerce) GD-OTS Cam…" at bounding box center [256, 147] width 492 height 265
click at [140, 137] on input "[DATE]" at bounding box center [133, 139] width 72 height 10
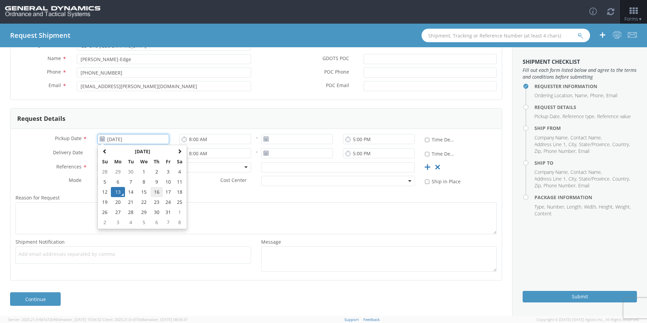
click at [158, 192] on td "16" at bounding box center [157, 192] width 12 height 10
type input "[DATE]"
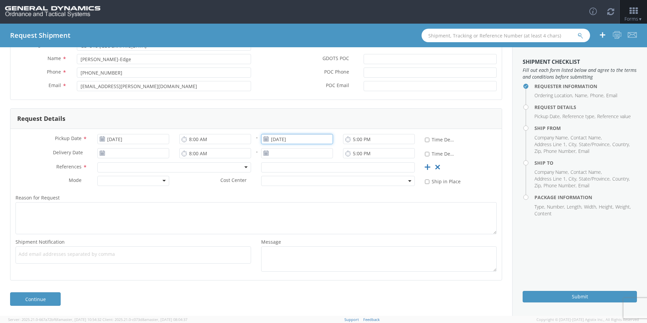
click at [314, 140] on input "[DATE]" at bounding box center [297, 139] width 72 height 10
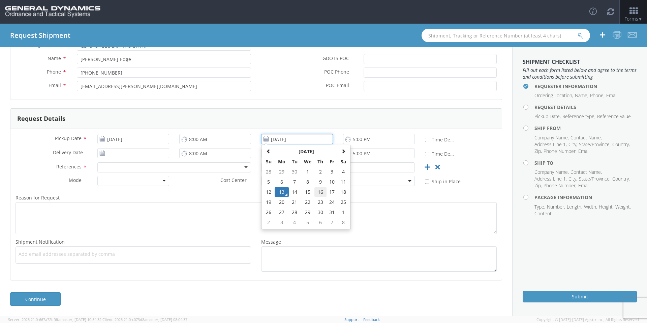
click at [318, 192] on td "16" at bounding box center [320, 192] width 12 height 10
type input "[DATE]"
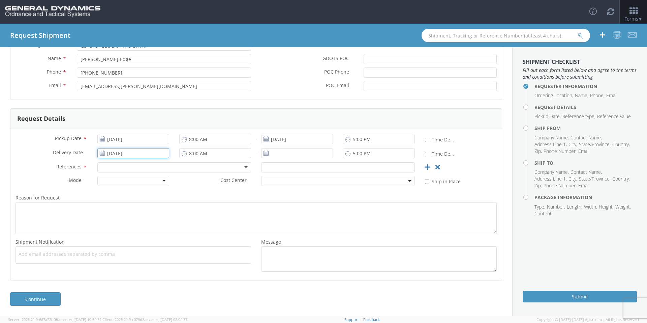
click at [152, 155] on input "[DATE]" at bounding box center [133, 153] width 72 height 10
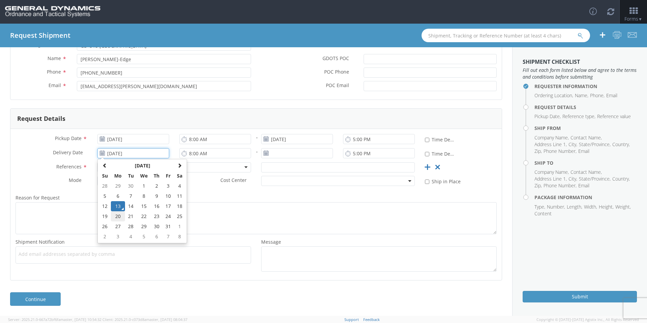
click at [115, 218] on td "20" at bounding box center [118, 216] width 14 height 10
type input "10/20/2025"
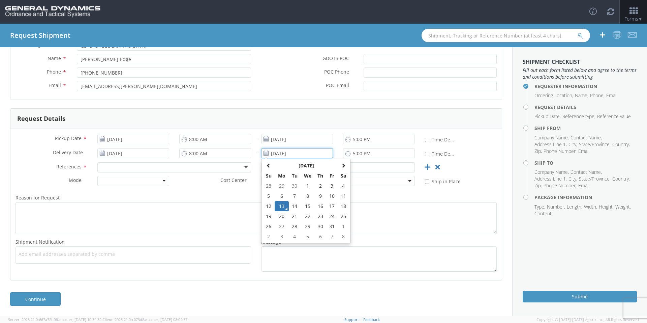
click at [307, 149] on input "[DATE]" at bounding box center [297, 153] width 72 height 10
click at [277, 218] on td "20" at bounding box center [282, 216] width 14 height 10
type input "10/20/2025"
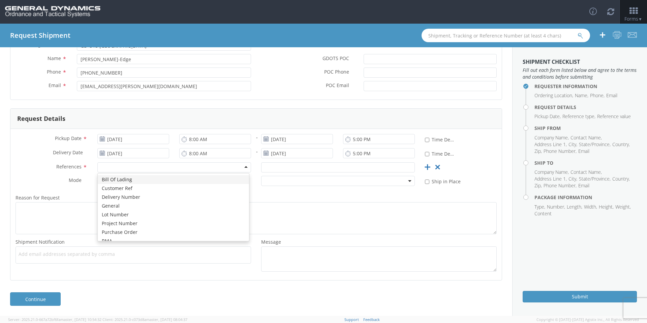
click at [155, 168] on div at bounding box center [174, 167] width 154 height 10
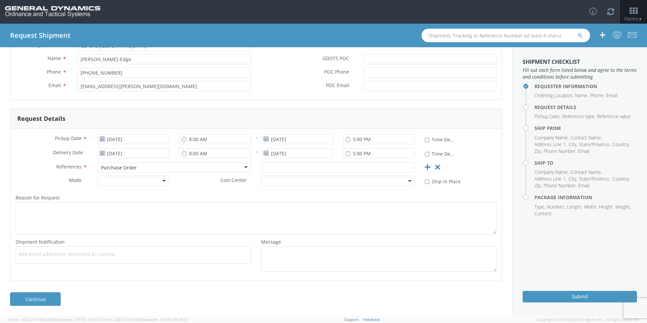
scroll to position [0, 0]
click at [284, 169] on input "text" at bounding box center [338, 167] width 154 height 10
type input "54639"
click at [115, 180] on div at bounding box center [133, 181] width 72 height 10
click at [81, 257] on div "Add email addresses separated by comma" at bounding box center [134, 254] width 236 height 17
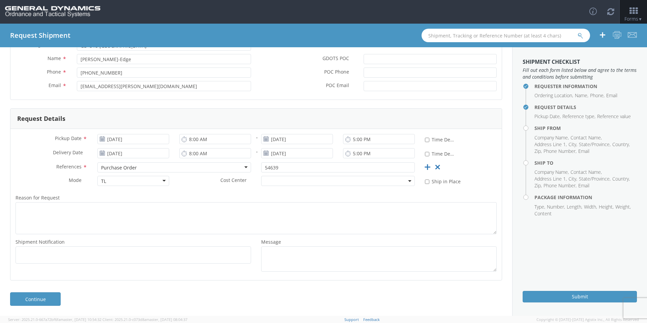
paste input "[PERSON_NAME][EMAIL_ADDRESS][DOMAIN_NAME]"
type input "[PERSON_NAME][EMAIL_ADDRESS][DOMAIN_NAME]"
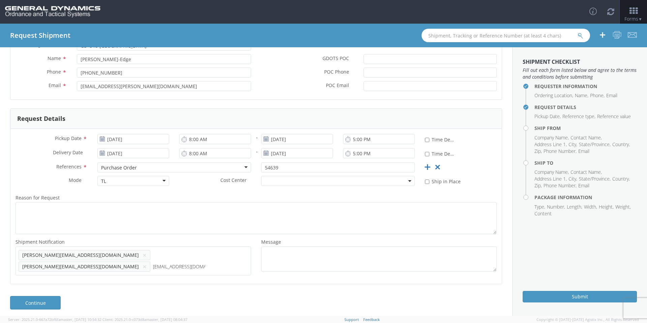
type input "[EMAIL_ADDRESS][DOMAIN_NAME]"
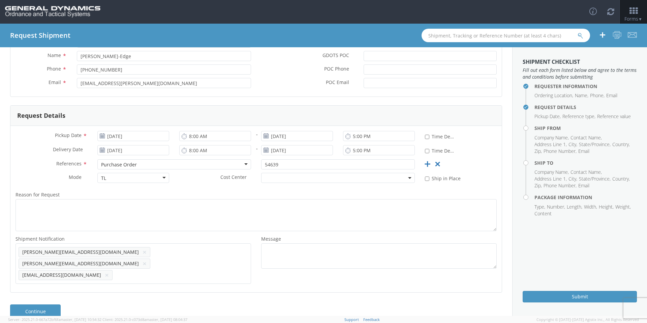
scroll to position [68, 0]
click at [26, 303] on link "Continue" at bounding box center [35, 309] width 51 height 13
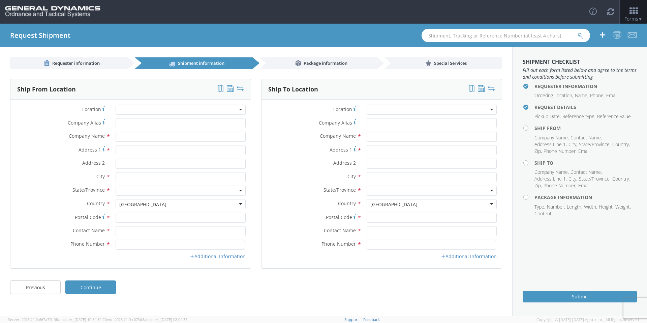
scroll to position [0, 0]
click at [127, 121] on input "Company Alias *" at bounding box center [181, 123] width 130 height 10
type input "[US_STATE] custom mold"
type input "[STREET_ADDRESS][PERSON_NAME]"
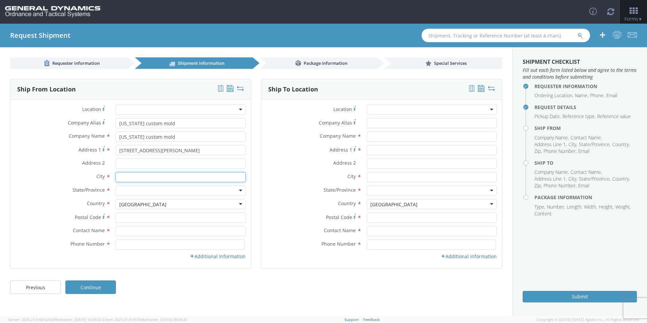
type input "[GEOGRAPHIC_DATA]"
type input "33556"
type input "[PERSON_NAME]"
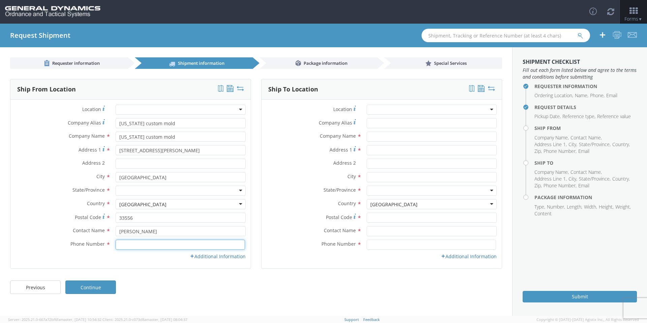
type input "8133435080"
click at [132, 165] on input "Address 2 *" at bounding box center [181, 163] width 130 height 10
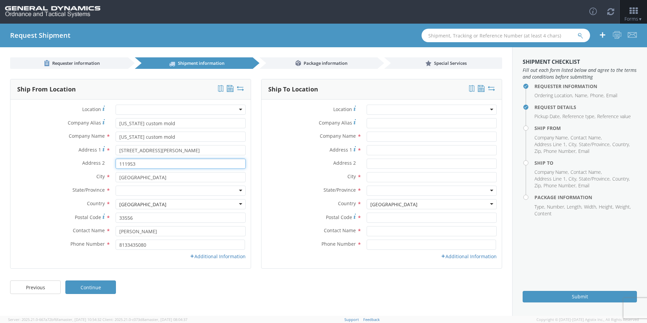
type input "111953"
click at [132, 189] on div at bounding box center [181, 190] width 130 height 10
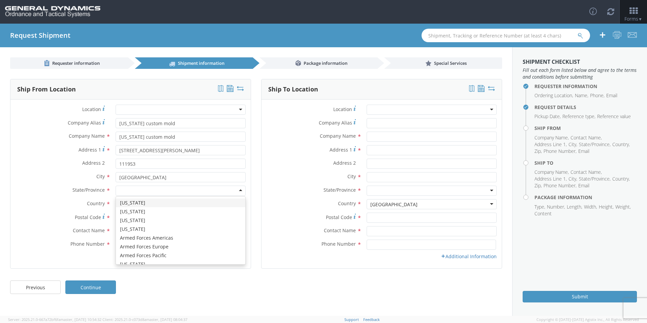
type input "f"
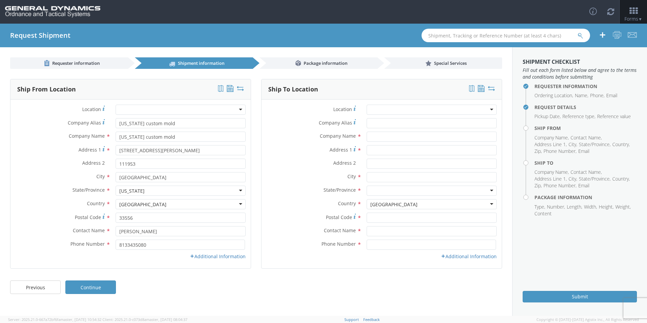
click at [206, 261] on div "Email * Location Type * Business No Loading Dock Business w/ Loading Dock Const…" at bounding box center [130, 258] width 240 height 10
click at [206, 259] on link "Additional Information" at bounding box center [218, 256] width 56 height 6
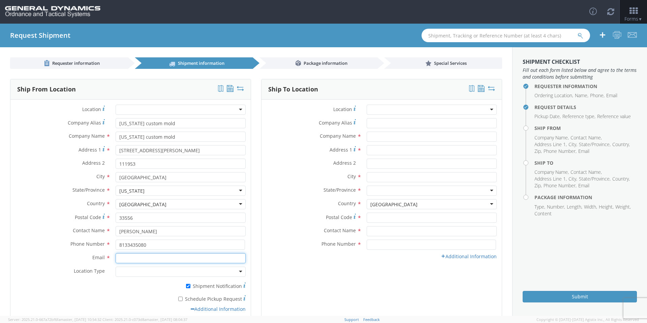
click at [150, 261] on input "Email *" at bounding box center [181, 258] width 130 height 10
type input "[EMAIL_ADDRESS][DOMAIN_NAME]"
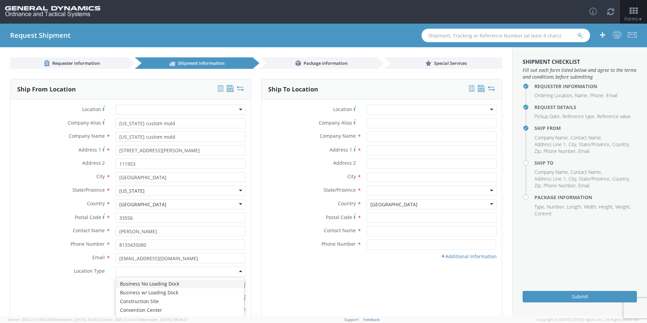
click at [151, 272] on div at bounding box center [181, 271] width 130 height 10
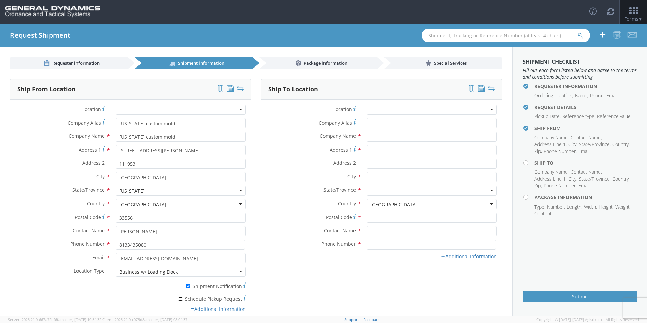
click at [179, 299] on input "* Schedule Pickup Request" at bounding box center [180, 298] width 4 height 4
checkbox input "true"
click at [383, 109] on div at bounding box center [432, 109] width 130 height 10
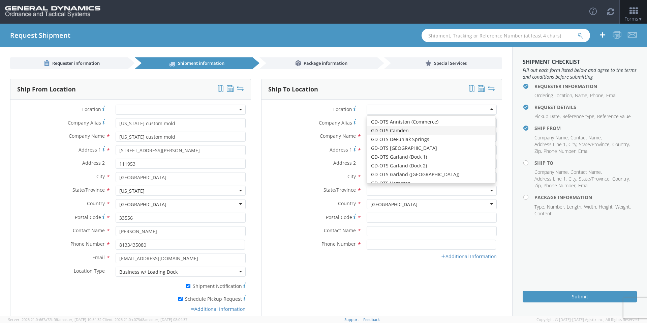
type input "General Dynamics - OTS"
type input "Highway 274"
type input "[GEOGRAPHIC_DATA]"
type input "71701"
type input "[PHONE_NUMBER]"
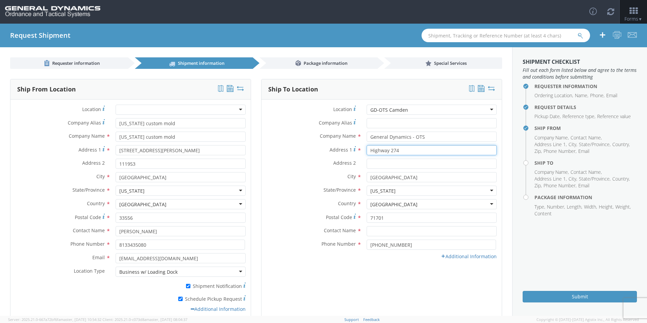
drag, startPoint x: 389, startPoint y: 149, endPoint x: 395, endPoint y: 149, distance: 6.4
click at [395, 149] on input "Highway 274" at bounding box center [432, 150] width 130 height 10
drag, startPoint x: 387, startPoint y: 150, endPoint x: 398, endPoint y: 150, distance: 11.8
click at [398, 150] on input "Highway 274" at bounding box center [432, 150] width 130 height 10
type input "Highway 2"
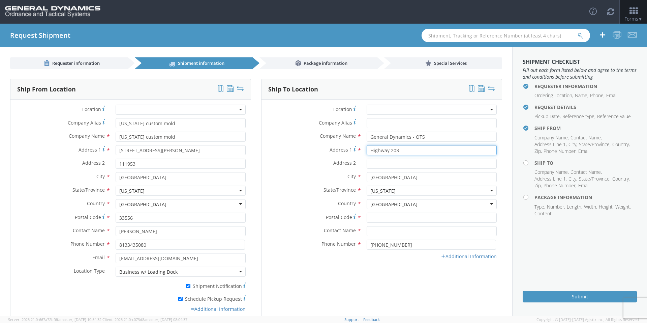
type input "Highway 203"
click at [384, 212] on div "Location * GD-OTS Anniston (Commerce) GD-OTS Camden GD-OTS DeFuniak Springs GD-…" at bounding box center [382, 183] width 240 height 158
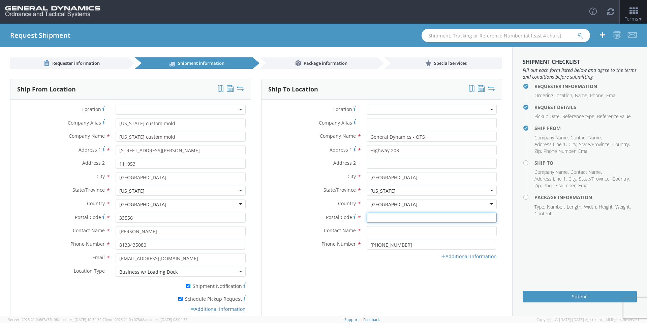
click at [386, 218] on input "Postal Code *" at bounding box center [432, 217] width 130 height 10
type input "71701"
click at [392, 230] on input "text" at bounding box center [432, 231] width 130 height 10
type input "[PERSON_NAME]-Edge"
click at [448, 256] on link "Additional Information" at bounding box center [469, 256] width 56 height 6
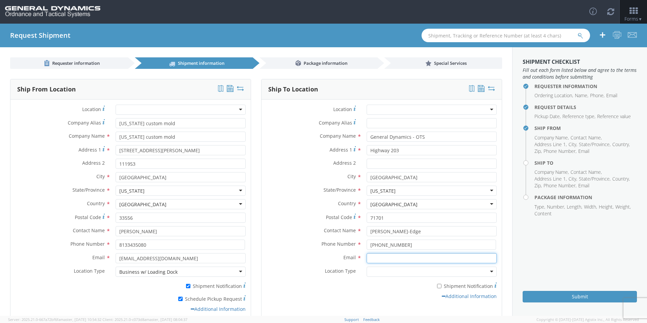
click at [389, 260] on input "Email *" at bounding box center [432, 258] width 130 height 10
type input "[EMAIL_ADDRESS][PERSON_NAME][DOMAIN_NAME]"
click at [370, 293] on div "Additional Information" at bounding box center [382, 296] width 240 height 7
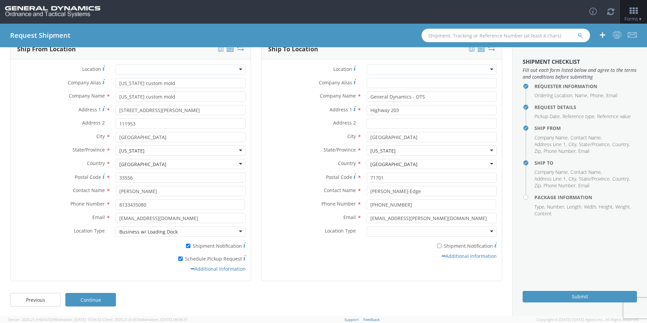
scroll to position [41, 0]
click at [99, 303] on link "Continue" at bounding box center [90, 298] width 51 height 13
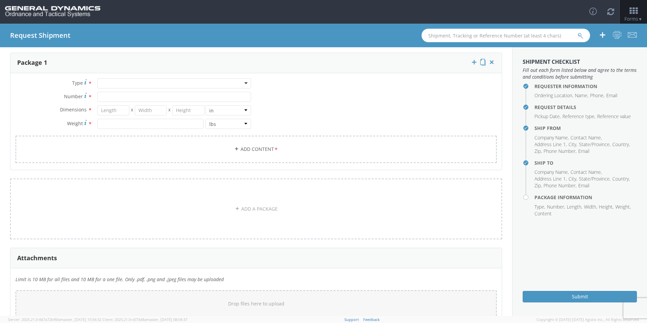
click at [103, 84] on div at bounding box center [174, 83] width 154 height 10
type input "p"
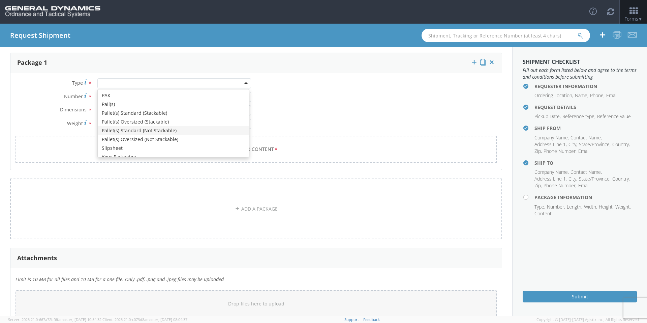
scroll to position [0, 0]
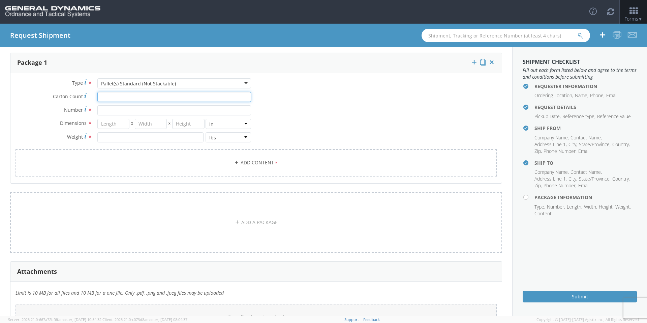
click at [137, 100] on input "Carton Count *" at bounding box center [174, 97] width 154 height 10
type input "30"
type input "39"
type input "35"
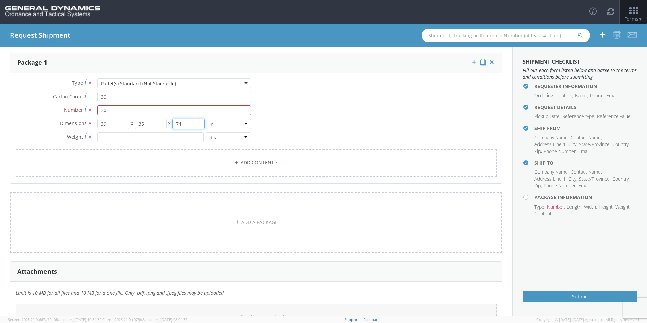
type input "74"
type input "64560"
click at [176, 162] on link "Add Content *" at bounding box center [256, 162] width 481 height 27
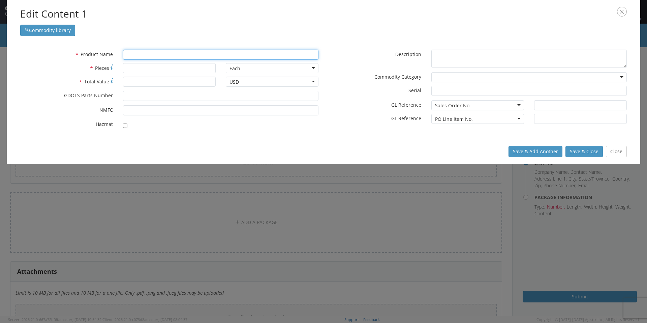
click at [141, 58] on input "text" at bounding box center [221, 55] width 196 height 10
type input "SeaL & WIRE, PRONG LOCK"
type input "S"
type input "SlUG BODY ASSY"
type input "Sl"
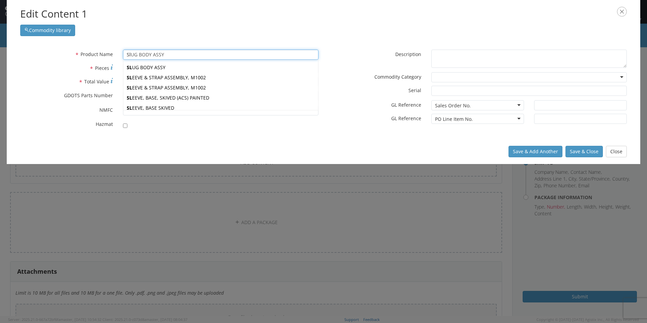
type input "SleEVE & STRAP ASSEMBLY, M1002"
type input "Sle"
type input "SleeVE & STRAP ASSEMBLY, M1002"
type input "Slee"
type input "SleevE & STRAP ASSEMBLY, M1002"
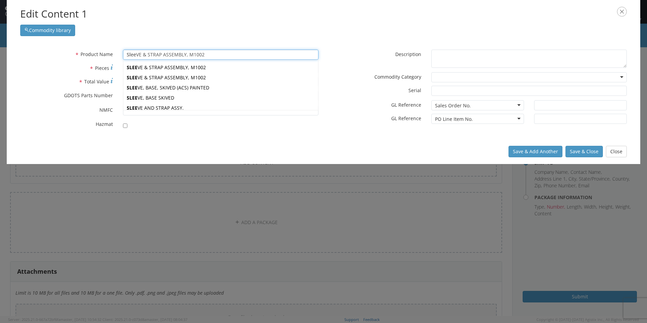
type input "Sleev"
type input "Sleeve & STRAP ASSEMBLY, M1002"
type input "Sleeve"
type input "Sleeve & STRAP ASSEMBLY, M1002"
type input "Sleeve"
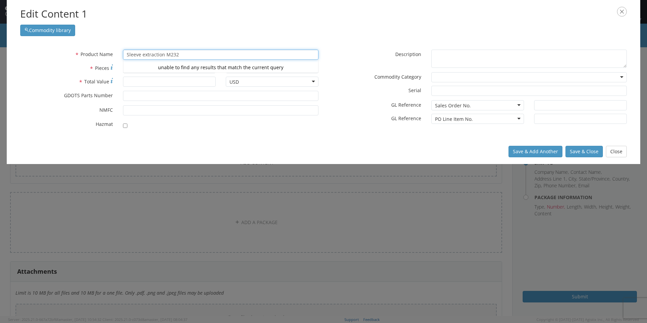
click at [148, 69] on div "unable to find any results that match the current query" at bounding box center [220, 67] width 195 height 10
type input "Sleeve extraction M232"
click at [148, 99] on input "* GDOTS Parts Number" at bounding box center [221, 96] width 196 height 10
click at [135, 62] on div "* Product Name Sleeve extraction M232 Sleeve unable to find any results that ma…" at bounding box center [169, 56] width 308 height 13
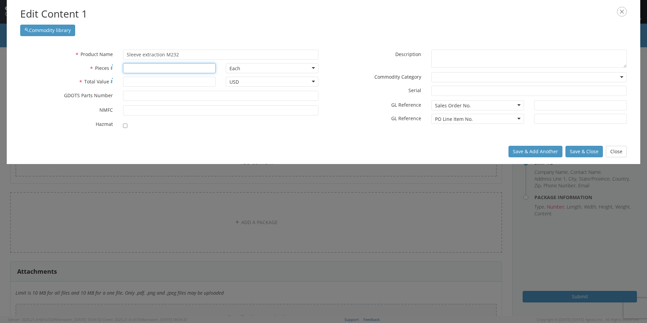
click at [136, 65] on input "* Pieces" at bounding box center [169, 68] width 93 height 10
type input "1800"
type input "15000.00"
type input "12960856"
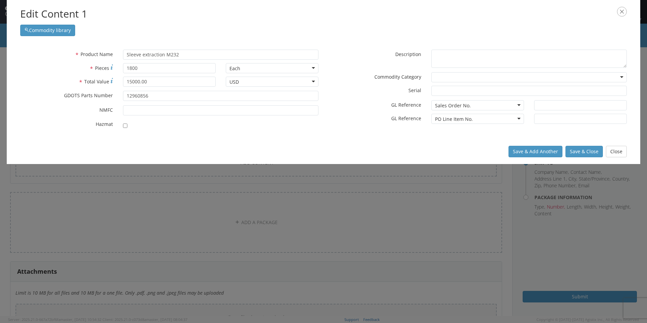
drag, startPoint x: 188, startPoint y: 136, endPoint x: 192, endPoint y: 136, distance: 4.1
click at [188, 136] on div "* Product Name Sleeve extraction M232 Sleeve unable to find any results that ma…" at bounding box center [324, 91] width 634 height 96
click at [591, 152] on button "Save & Close" at bounding box center [584, 151] width 37 height 11
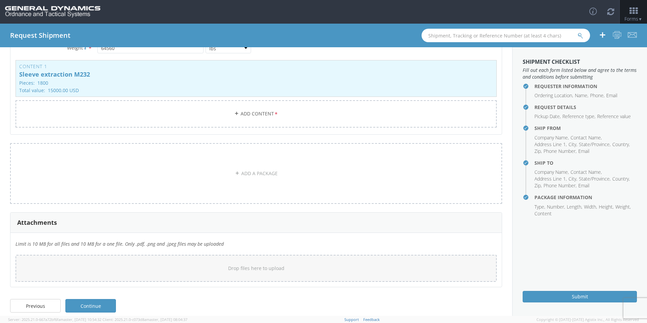
scroll to position [137, 0]
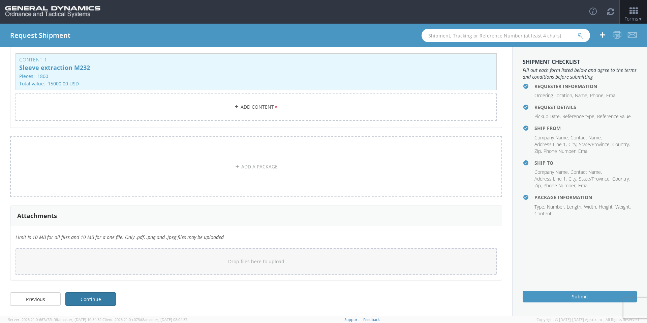
click at [108, 296] on link "Continue" at bounding box center [90, 298] width 51 height 13
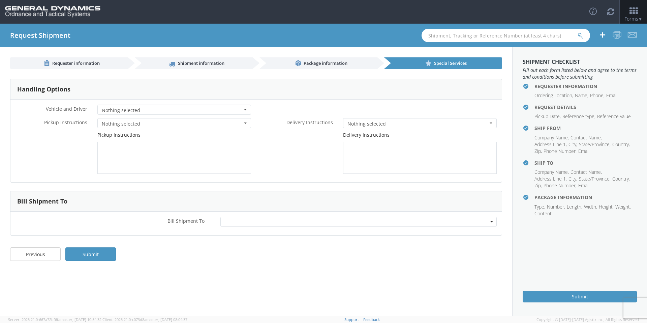
scroll to position [0, 0]
click at [244, 221] on div at bounding box center [358, 221] width 277 height 10
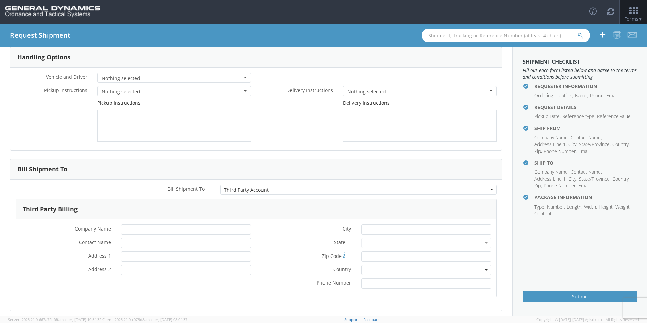
scroll to position [63, 0]
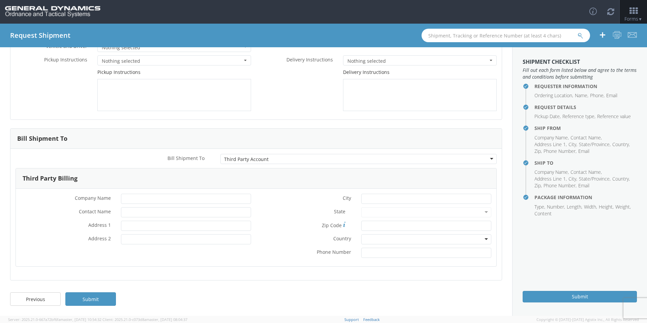
click at [141, 190] on div "* Company Name * Contact Name * Address 1 * Address 2 * City State * Zip Code *…" at bounding box center [256, 227] width 481 height 78
click at [140, 197] on input "* Company Name" at bounding box center [186, 198] width 130 height 10
type input "General Dynamics OTS"
type input "[PERSON_NAME]-Edge"
type input "PO Box 1356"
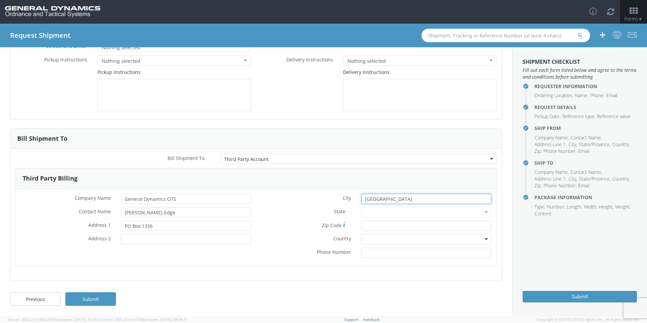
type input "[GEOGRAPHIC_DATA]"
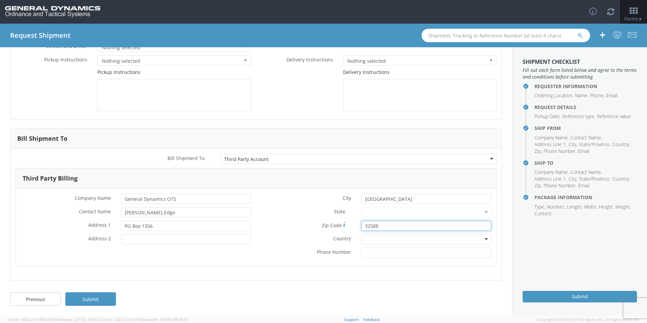
type input "32588"
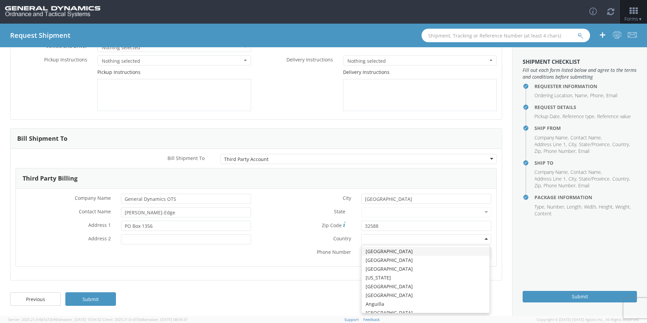
type input "u"
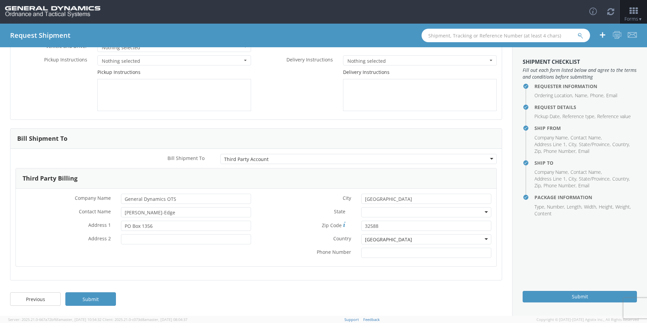
scroll to position [0, 0]
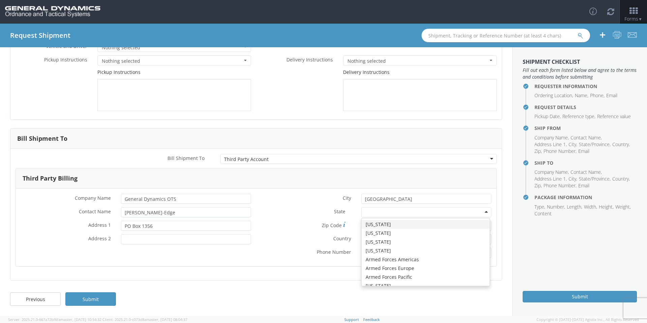
type input "f"
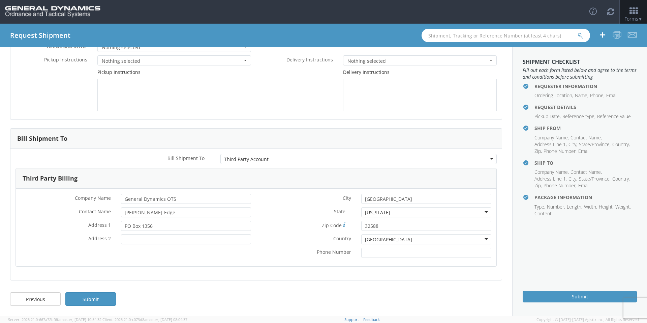
click at [279, 252] on label "* Phone Number" at bounding box center [306, 251] width 100 height 8
click at [361, 252] on input "* Phone Number" at bounding box center [426, 252] width 130 height 10
click at [88, 305] on link "Submit" at bounding box center [90, 298] width 51 height 13
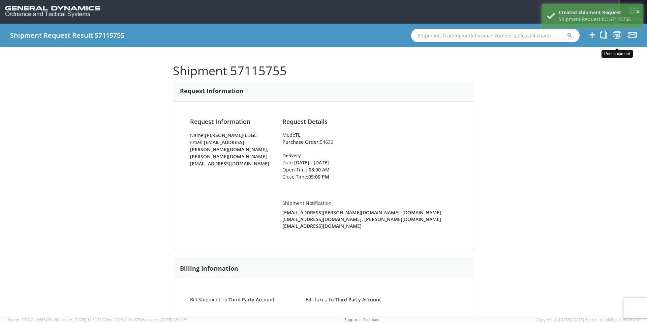
click at [616, 35] on icon at bounding box center [617, 35] width 9 height 8
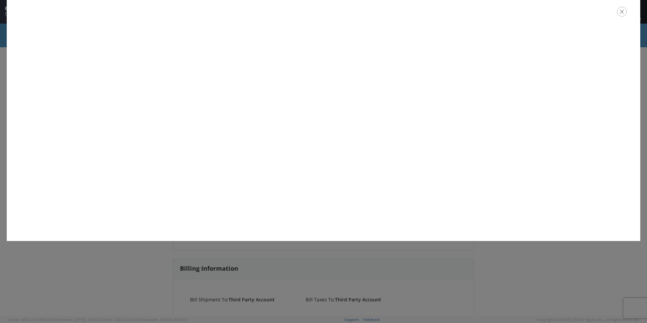
click at [620, 13] on icon "button" at bounding box center [622, 12] width 10 height 10
